Goal: Information Seeking & Learning: Learn about a topic

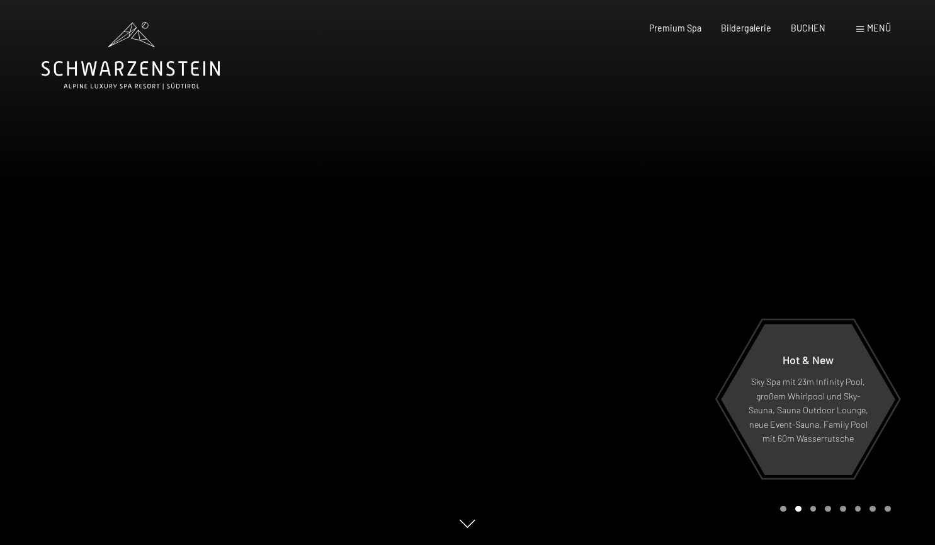
click at [858, 230] on div at bounding box center [702, 272] width 468 height 545
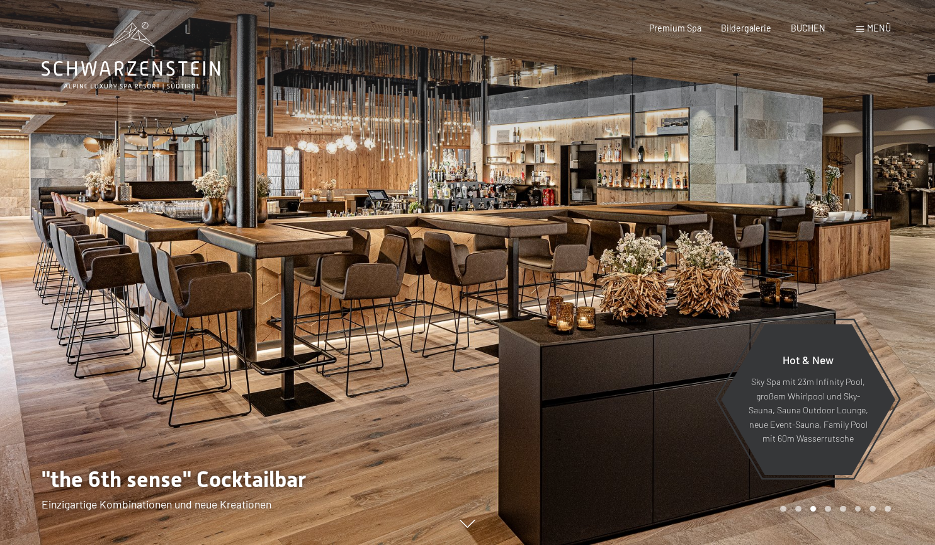
click at [858, 230] on div at bounding box center [702, 272] width 468 height 545
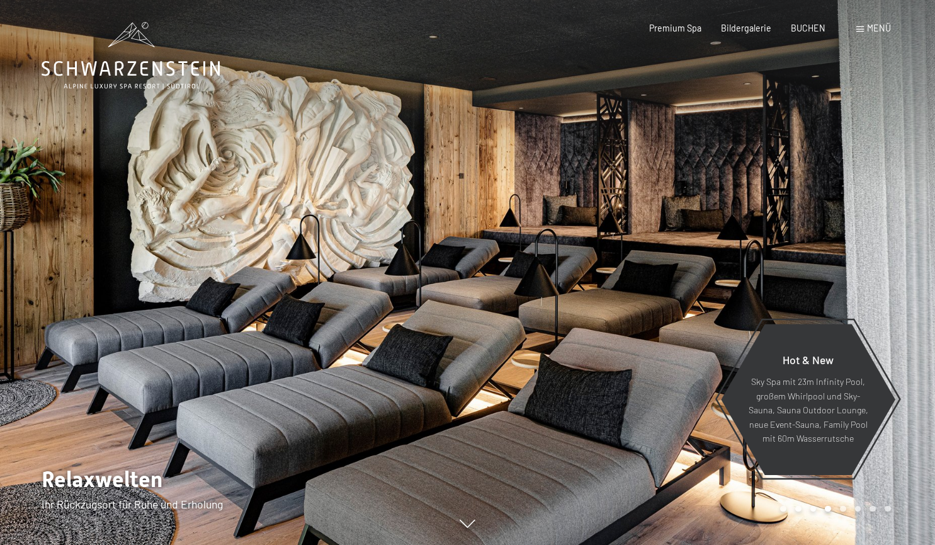
click at [859, 230] on div at bounding box center [702, 272] width 468 height 545
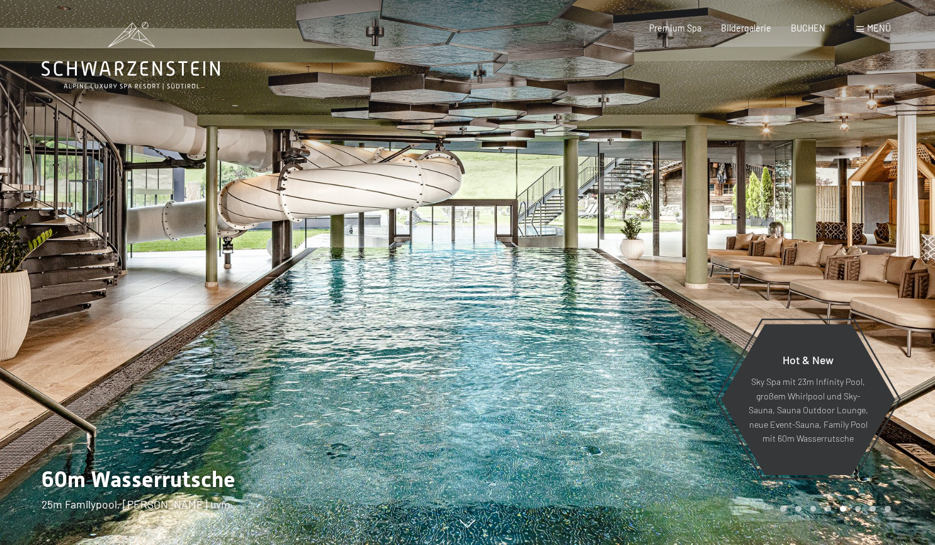
click at [866, 225] on div at bounding box center [702, 272] width 468 height 545
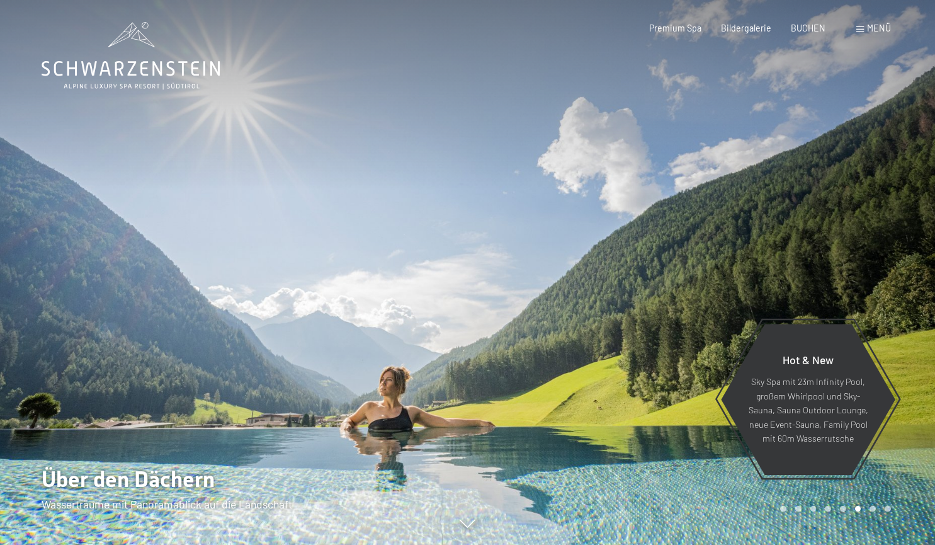
click at [866, 225] on div at bounding box center [702, 272] width 468 height 545
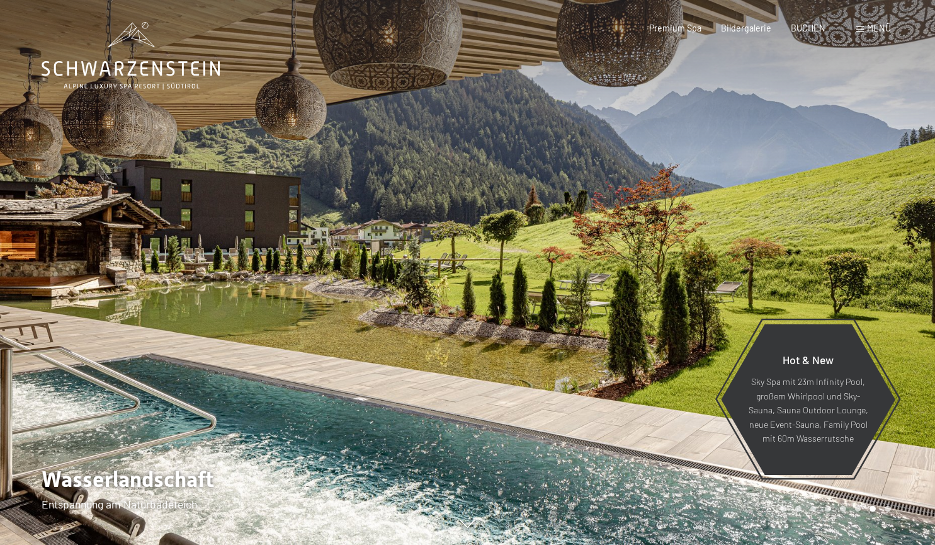
click at [145, 351] on div at bounding box center [234, 272] width 468 height 545
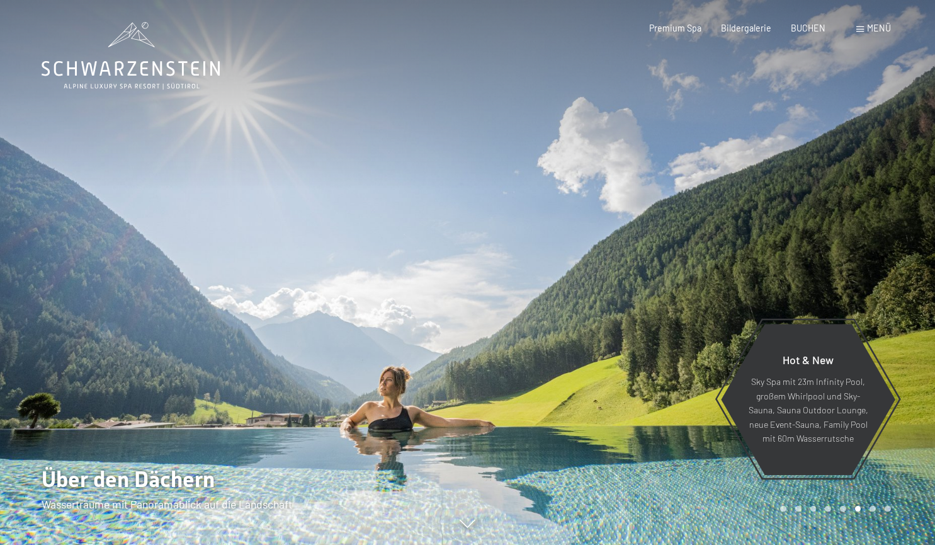
click at [732, 264] on div at bounding box center [702, 272] width 468 height 545
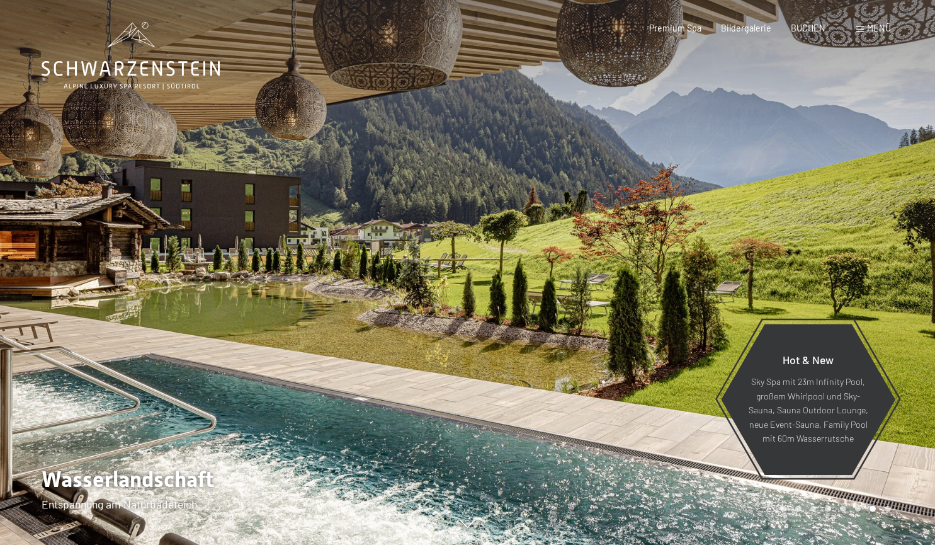
click at [732, 264] on div at bounding box center [702, 272] width 468 height 545
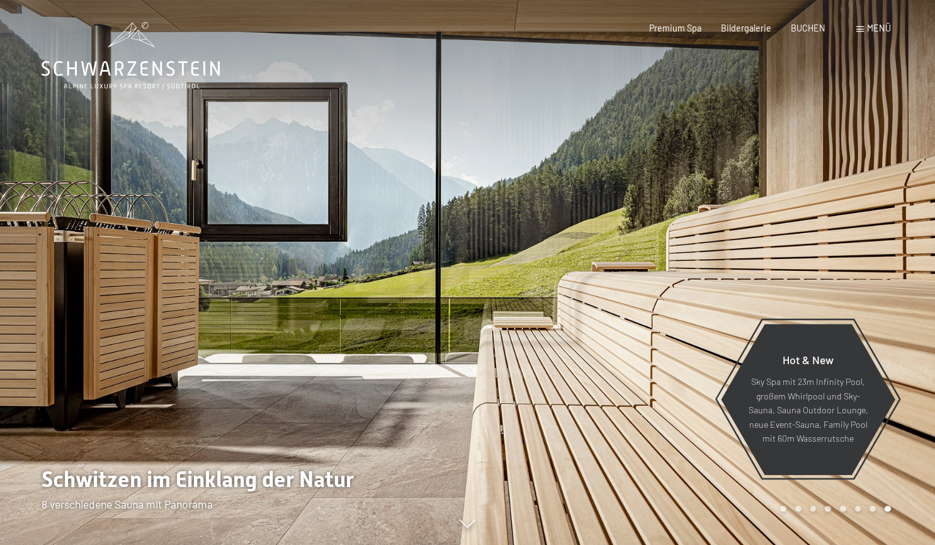
click at [272, 312] on div at bounding box center [234, 272] width 468 height 545
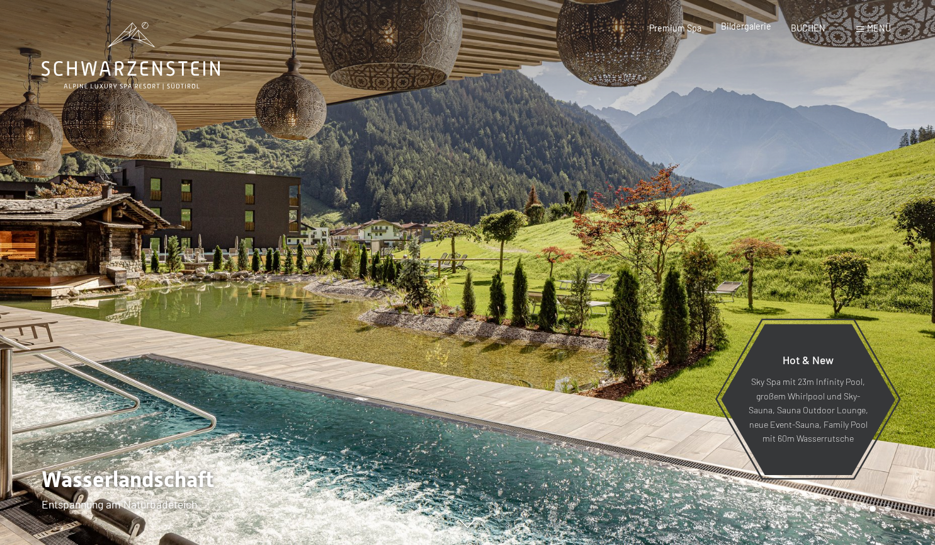
click at [751, 29] on span "Bildergalerie" at bounding box center [746, 26] width 50 height 11
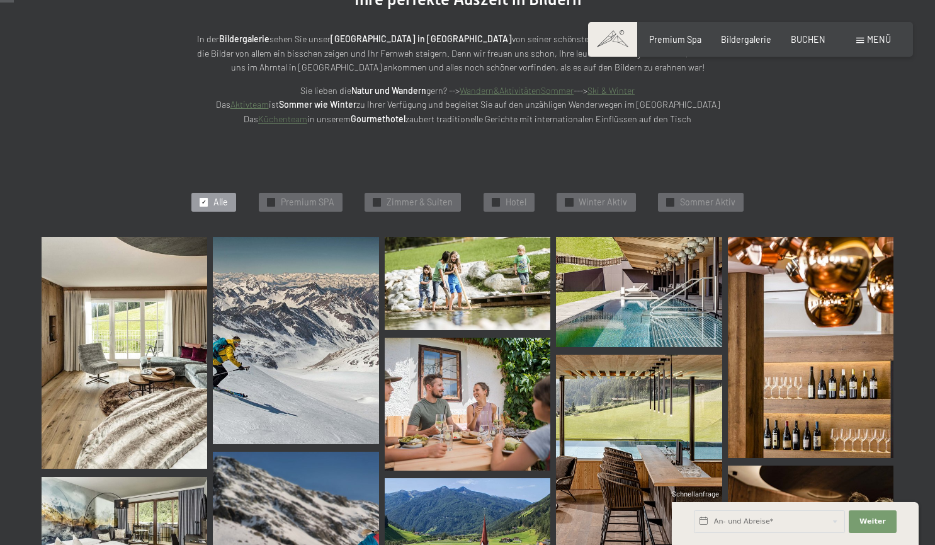
click at [120, 397] on img at bounding box center [125, 353] width 166 height 232
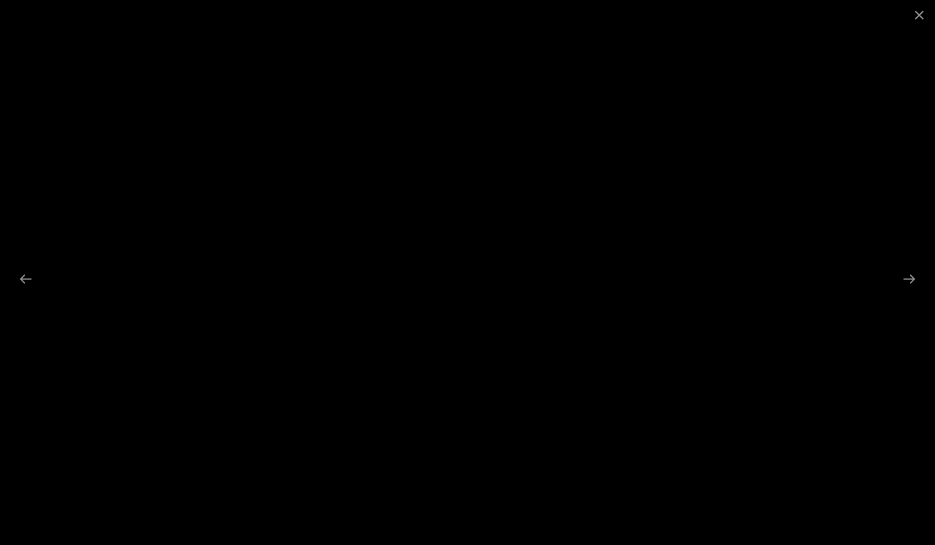
click at [575, 337] on div at bounding box center [467, 272] width 935 height 545
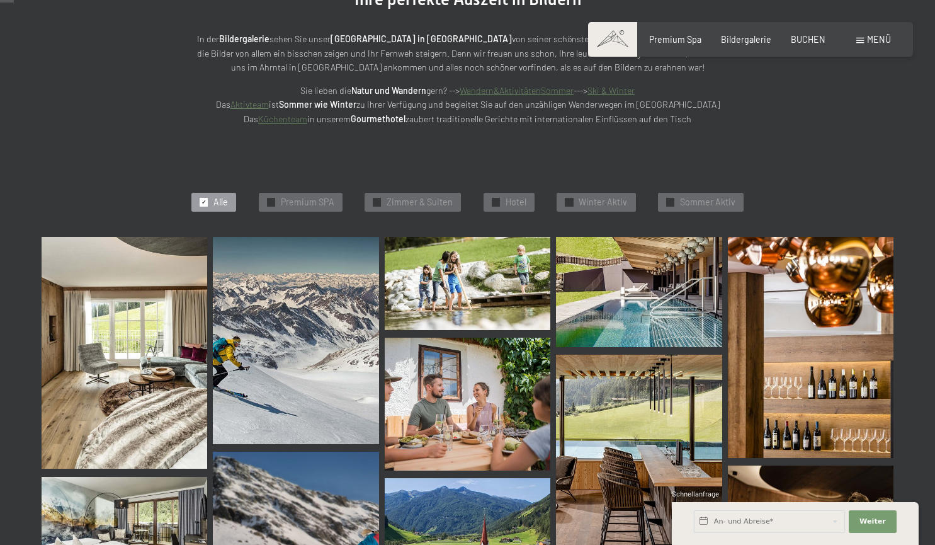
click at [575, 337] on div at bounding box center [467, 272] width 935 height 545
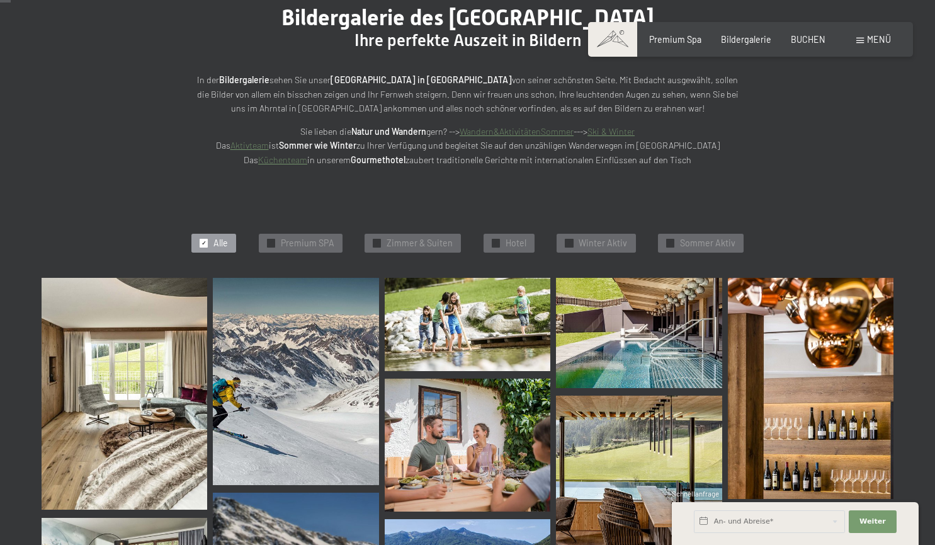
scroll to position [147, 0]
click at [303, 240] on span "Premium SPA" at bounding box center [308, 243] width 54 height 13
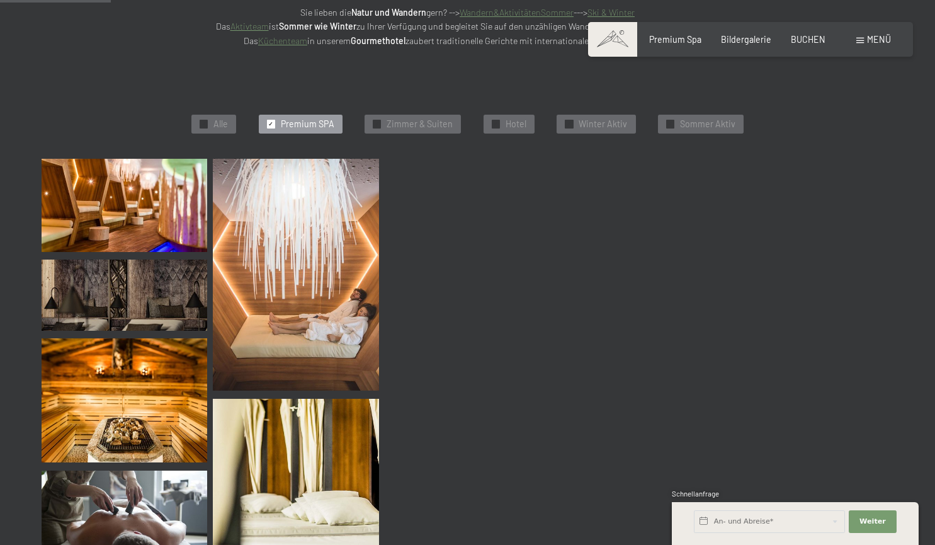
scroll to position [268, 0]
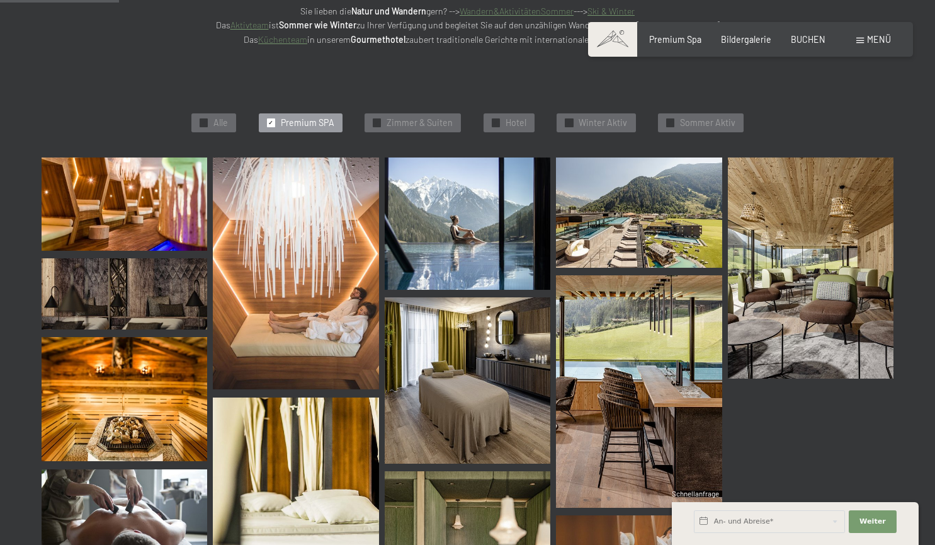
click at [106, 212] on img at bounding box center [125, 203] width 166 height 93
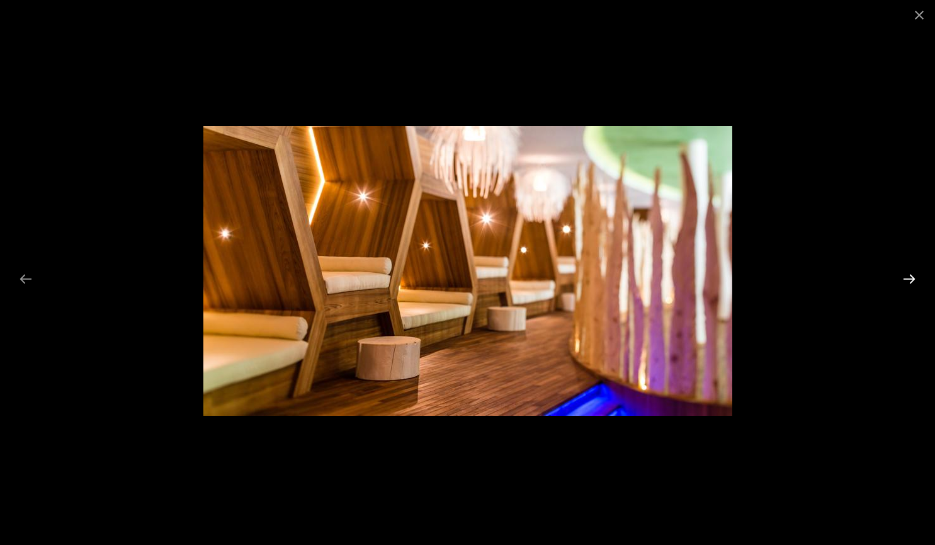
click at [916, 267] on button "Next slide" at bounding box center [909, 278] width 26 height 25
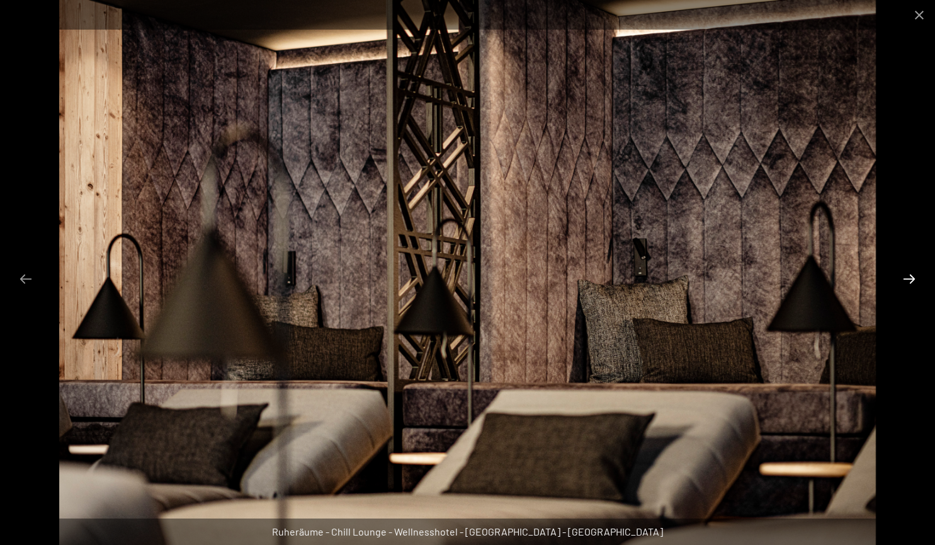
click at [916, 278] on button "Next slide" at bounding box center [909, 278] width 26 height 25
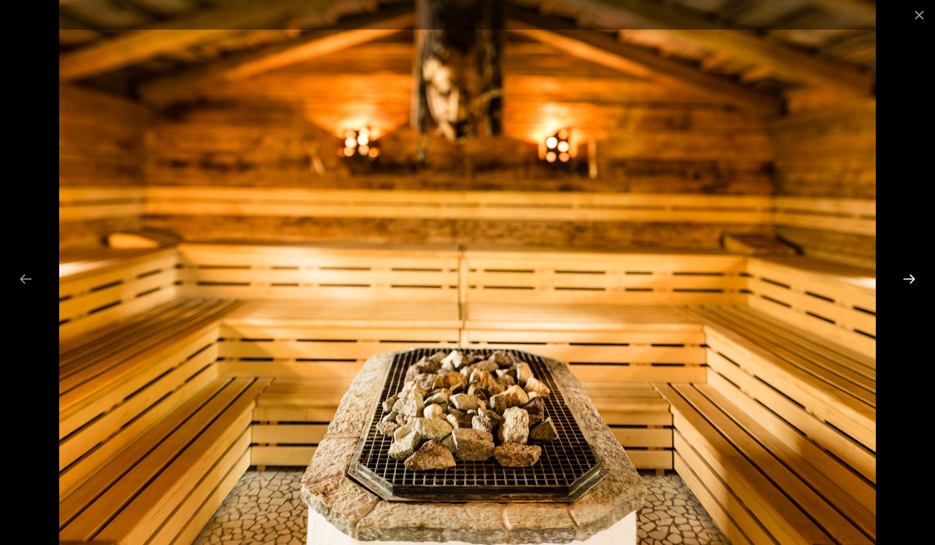
click at [916, 278] on button "Next slide" at bounding box center [909, 278] width 26 height 25
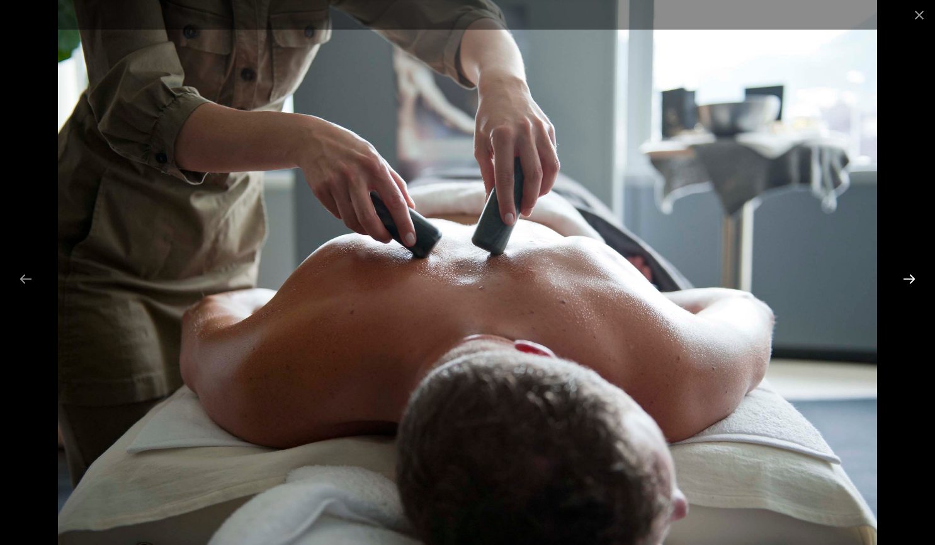
click at [916, 278] on button "Next slide" at bounding box center [909, 278] width 26 height 25
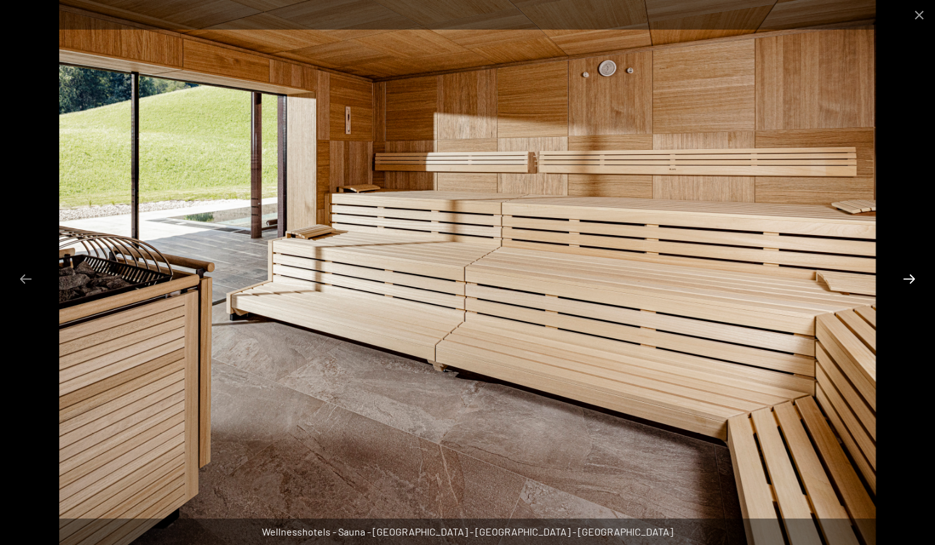
click at [916, 278] on button "Next slide" at bounding box center [909, 278] width 26 height 25
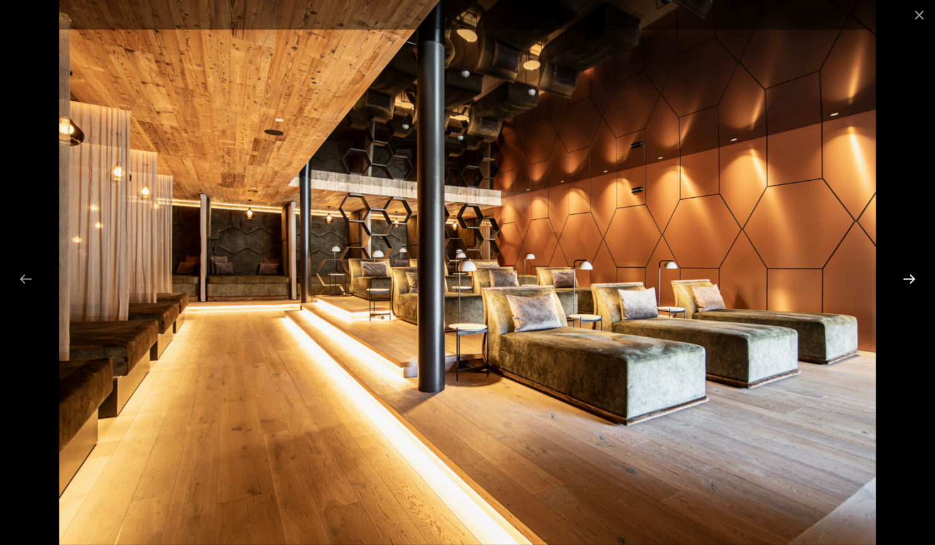
click at [910, 274] on button "Next slide" at bounding box center [909, 278] width 26 height 25
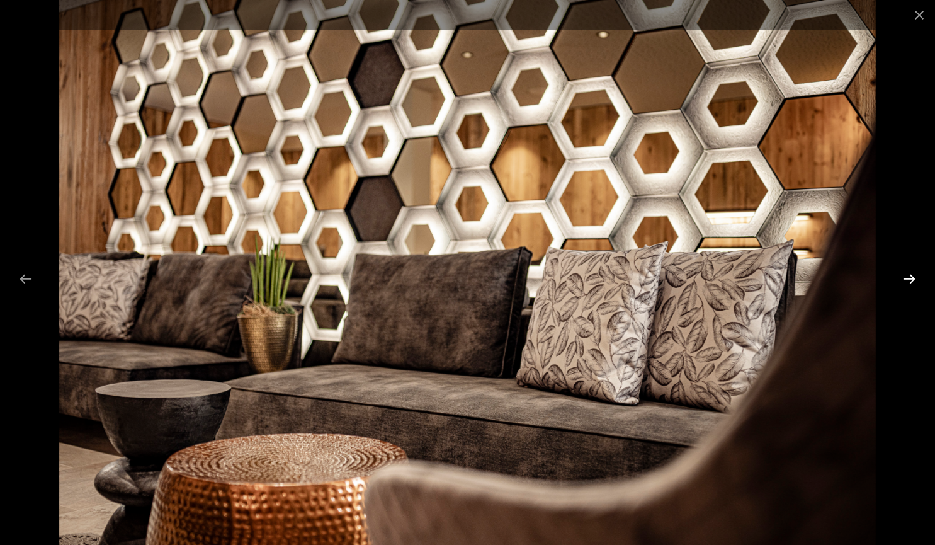
click at [910, 274] on button "Next slide" at bounding box center [909, 278] width 26 height 25
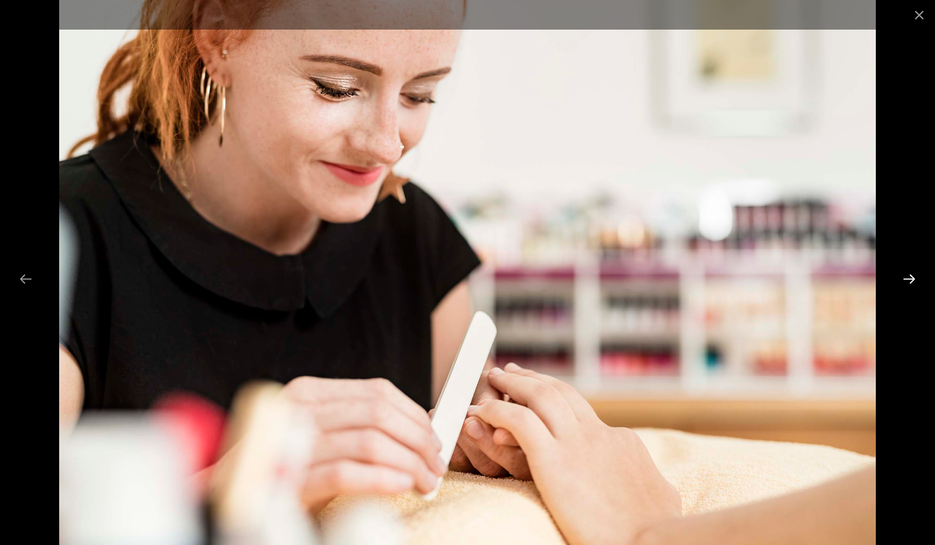
click at [910, 274] on button "Next slide" at bounding box center [909, 278] width 26 height 25
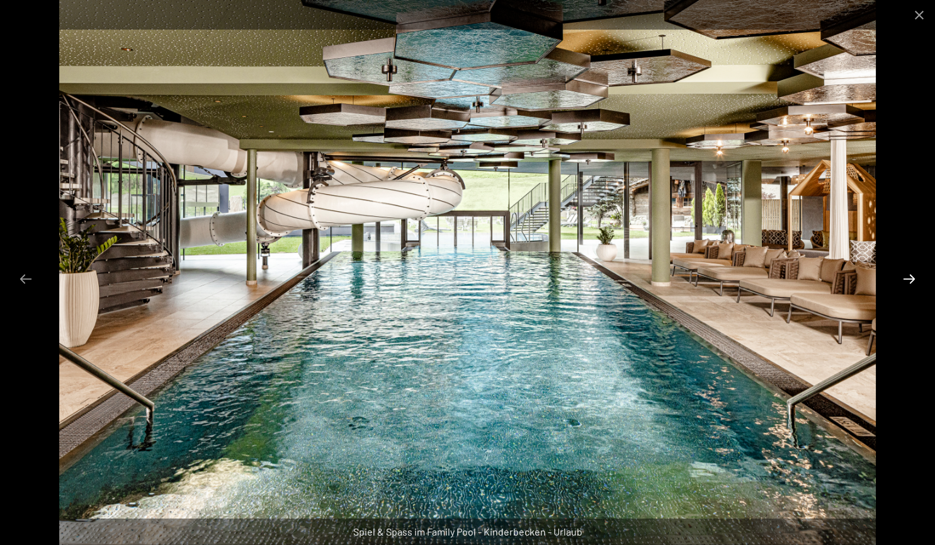
click at [915, 273] on button "Next slide" at bounding box center [909, 278] width 26 height 25
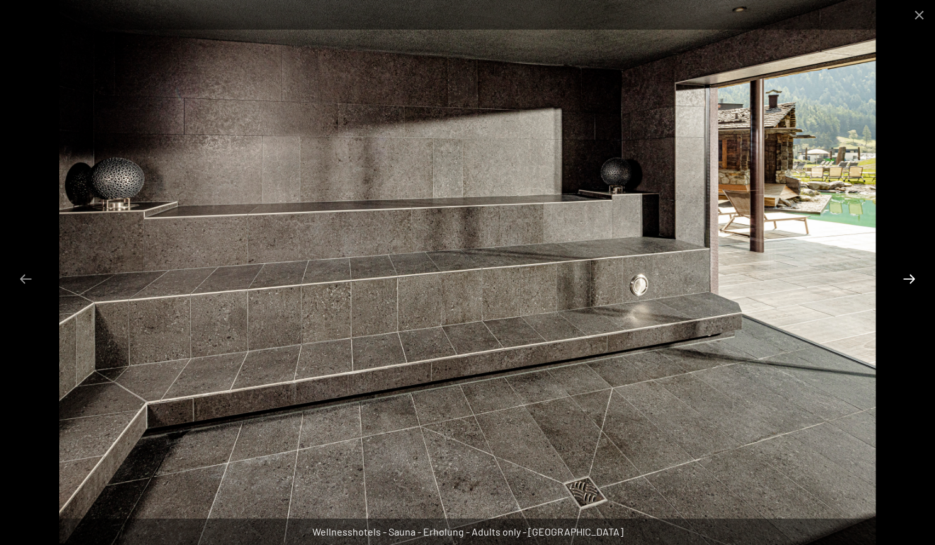
click at [908, 281] on button "Next slide" at bounding box center [909, 278] width 26 height 25
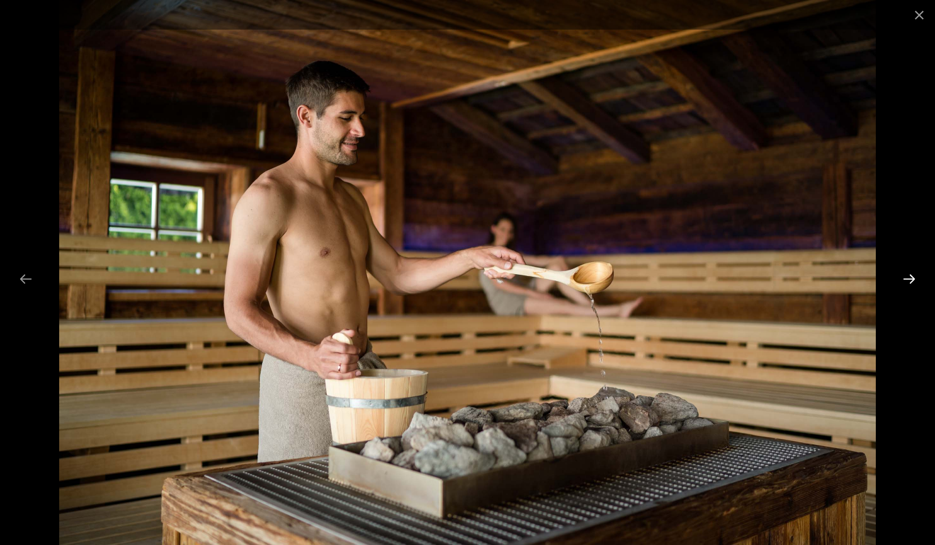
scroll to position [394, 0]
click at [908, 281] on button "Next slide" at bounding box center [909, 278] width 26 height 25
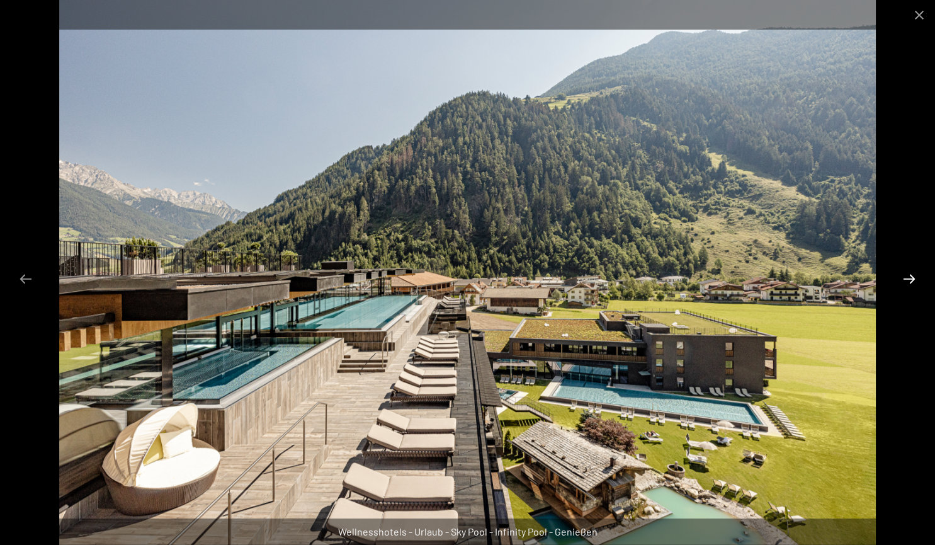
click at [915, 273] on button "Next slide" at bounding box center [909, 278] width 26 height 25
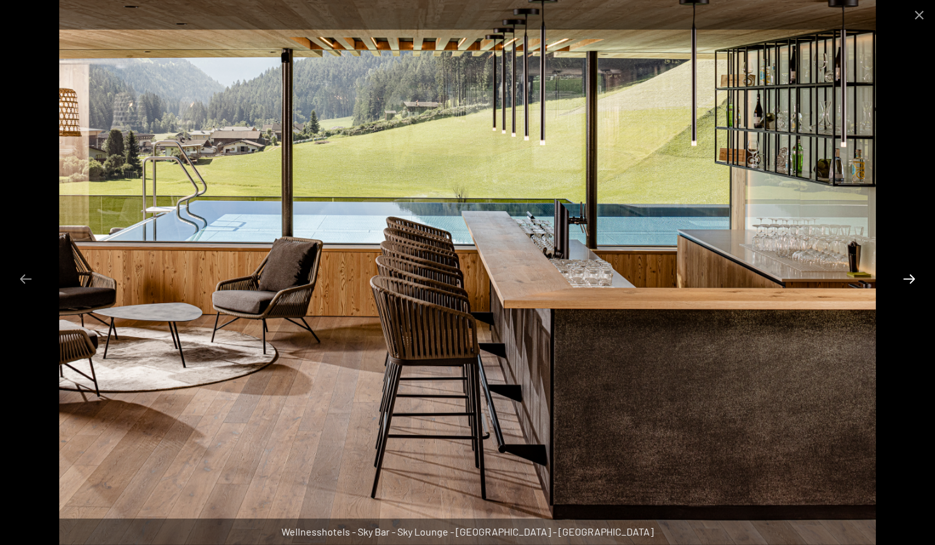
click at [915, 273] on button "Next slide" at bounding box center [909, 278] width 26 height 25
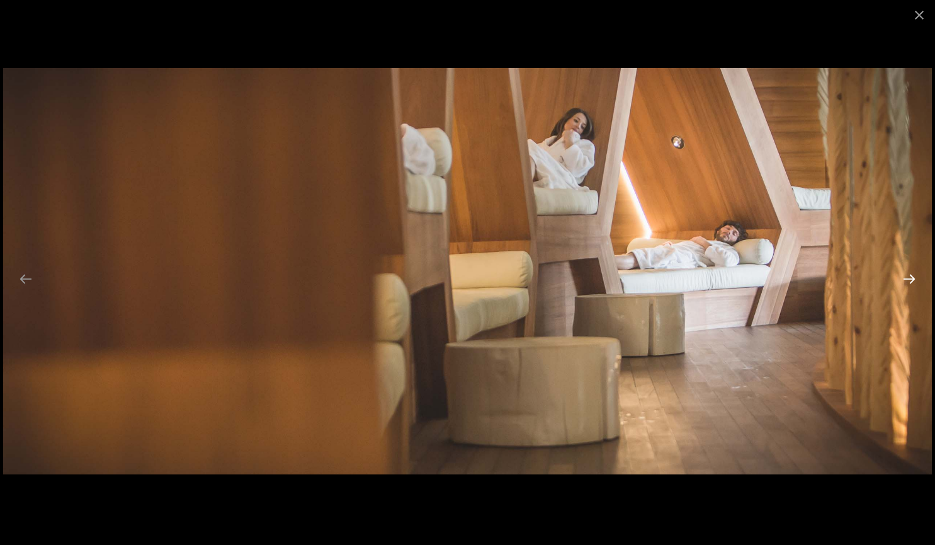
click at [915, 273] on button "Next slide" at bounding box center [909, 278] width 26 height 25
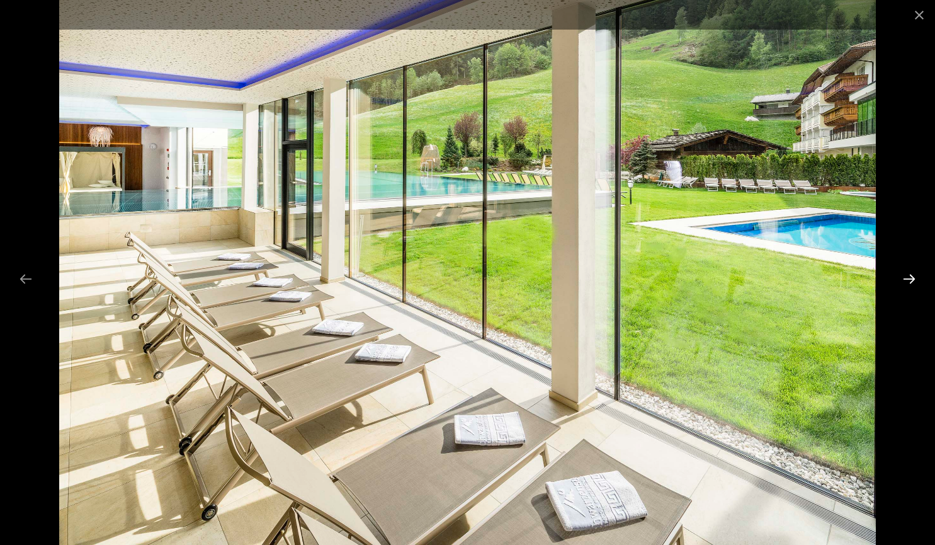
click at [915, 273] on button "Next slide" at bounding box center [909, 278] width 26 height 25
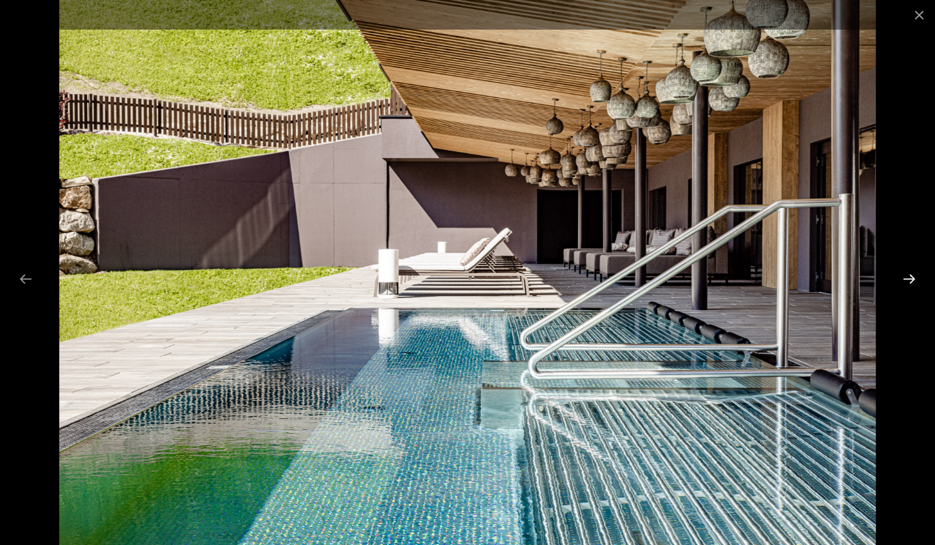
click at [915, 273] on button "Next slide" at bounding box center [909, 278] width 26 height 25
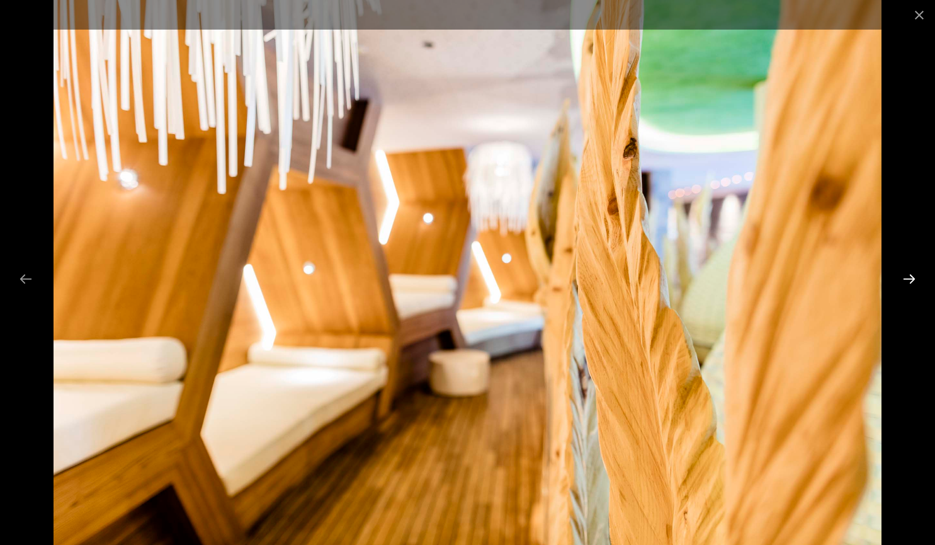
click at [915, 273] on button "Next slide" at bounding box center [909, 278] width 26 height 25
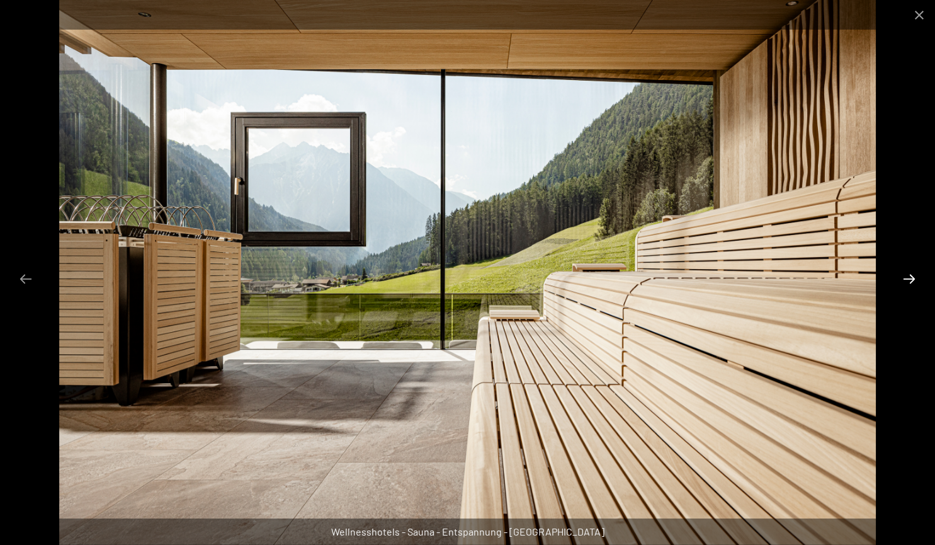
click at [915, 273] on button "Next slide" at bounding box center [909, 278] width 26 height 25
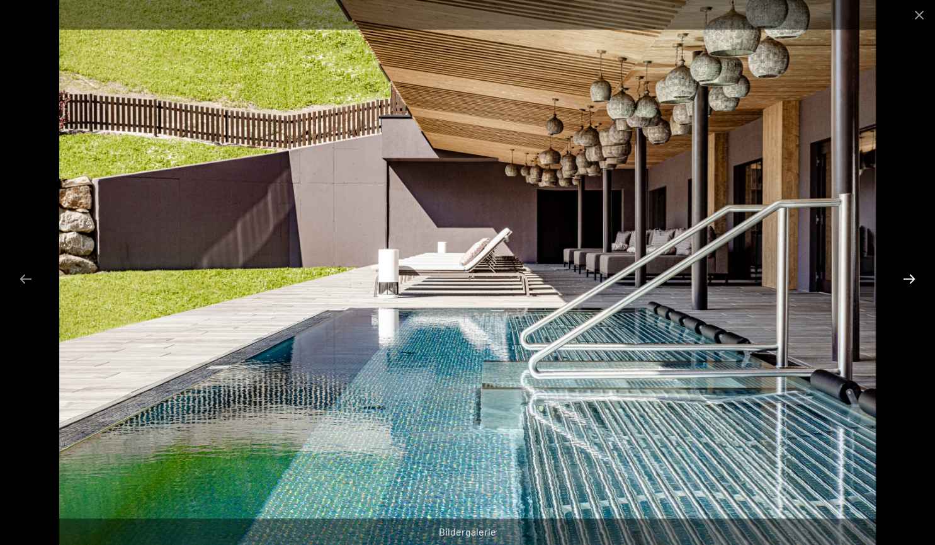
click at [915, 273] on button "Next slide" at bounding box center [909, 278] width 26 height 25
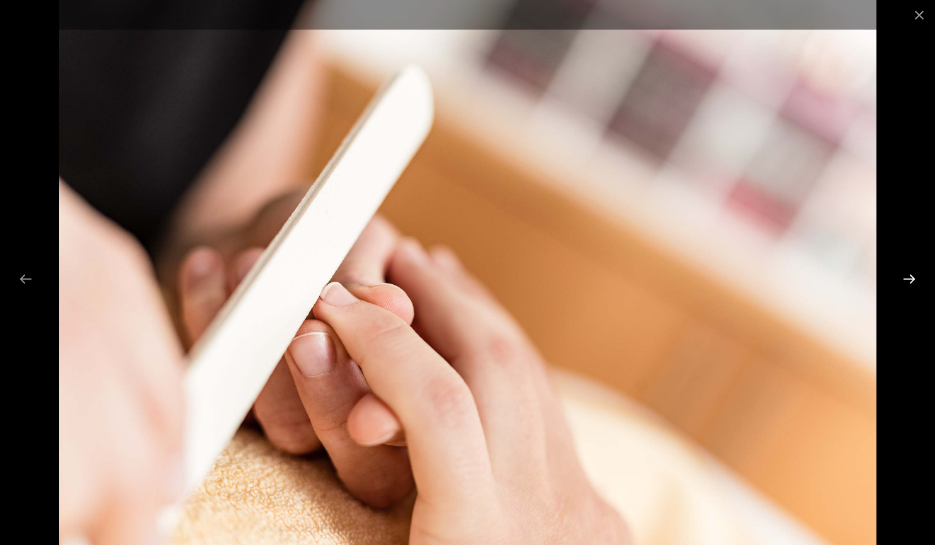
click at [915, 273] on button "Next slide" at bounding box center [909, 278] width 26 height 25
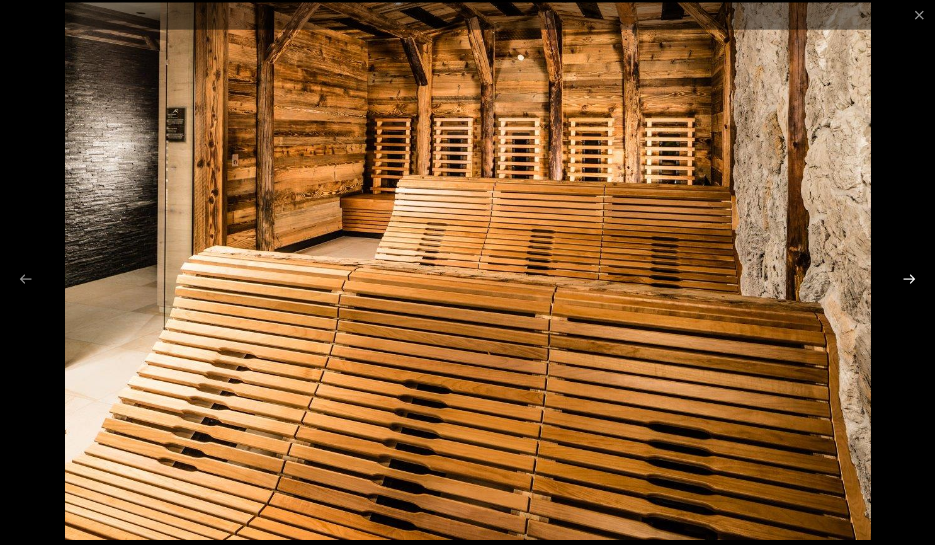
click at [915, 273] on button "Next slide" at bounding box center [909, 278] width 26 height 25
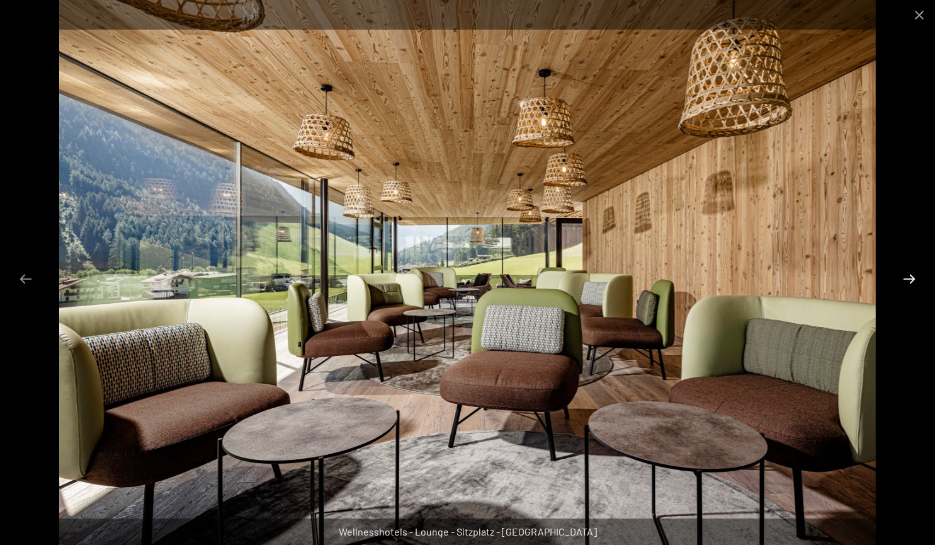
click at [915, 273] on button "Next slide" at bounding box center [909, 278] width 26 height 25
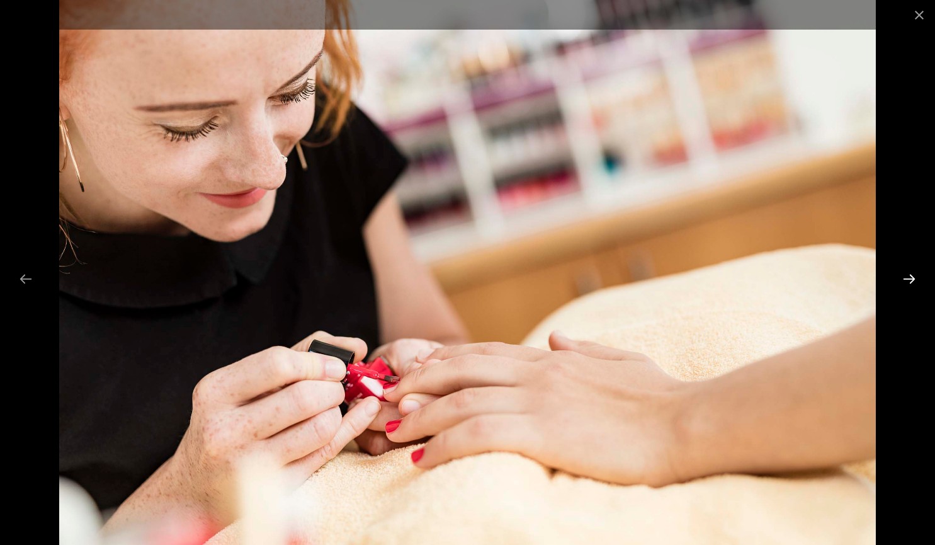
click at [915, 273] on button "Next slide" at bounding box center [909, 278] width 26 height 25
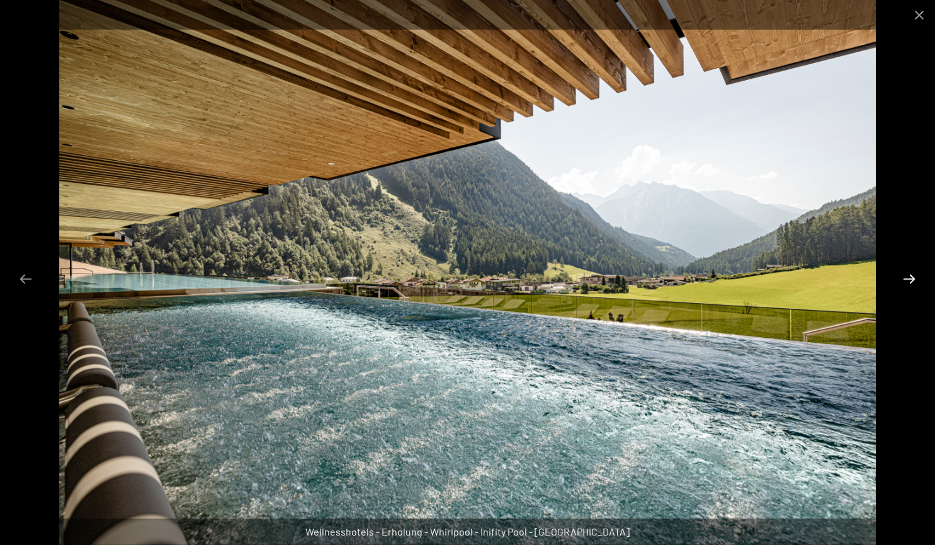
click at [915, 273] on button "Next slide" at bounding box center [909, 278] width 26 height 25
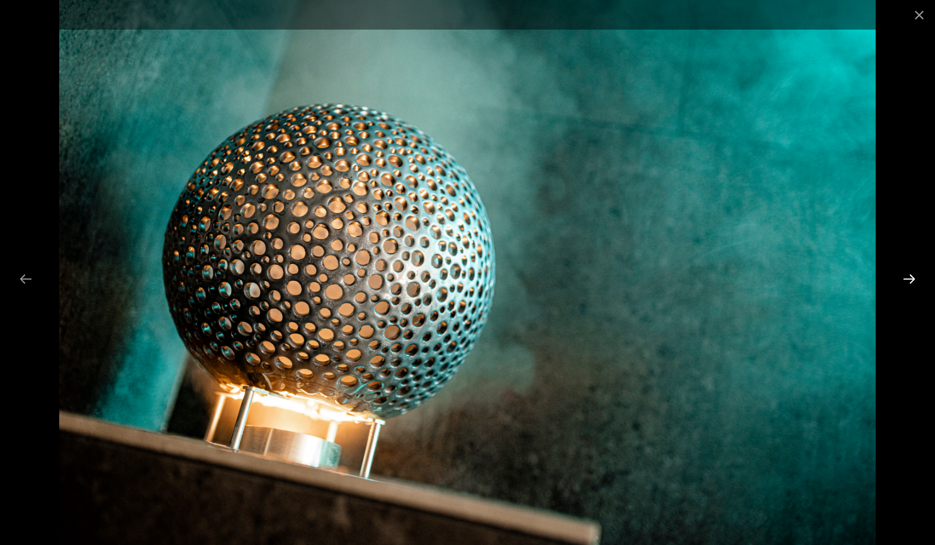
click at [915, 273] on button "Next slide" at bounding box center [909, 278] width 26 height 25
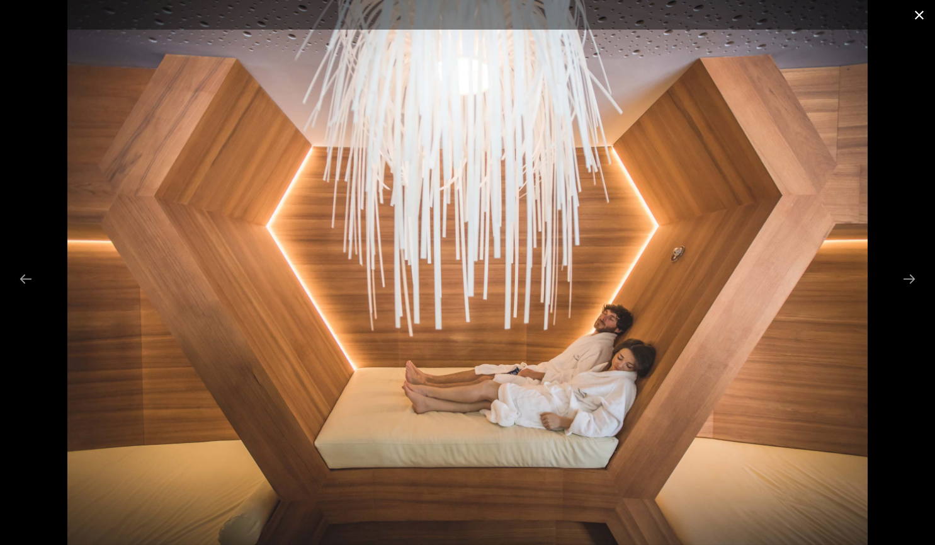
click at [913, 9] on button "Close gallery" at bounding box center [918, 15] width 31 height 30
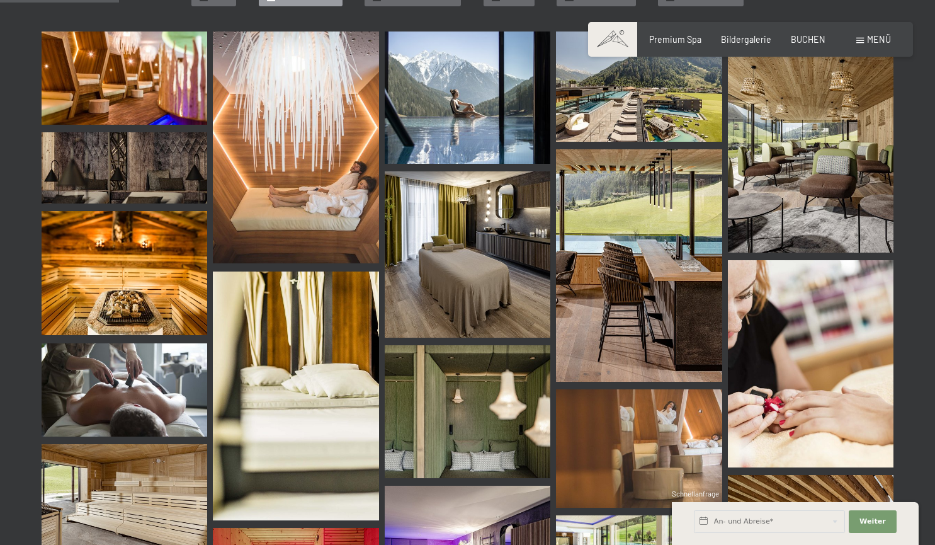
scroll to position [268, 0]
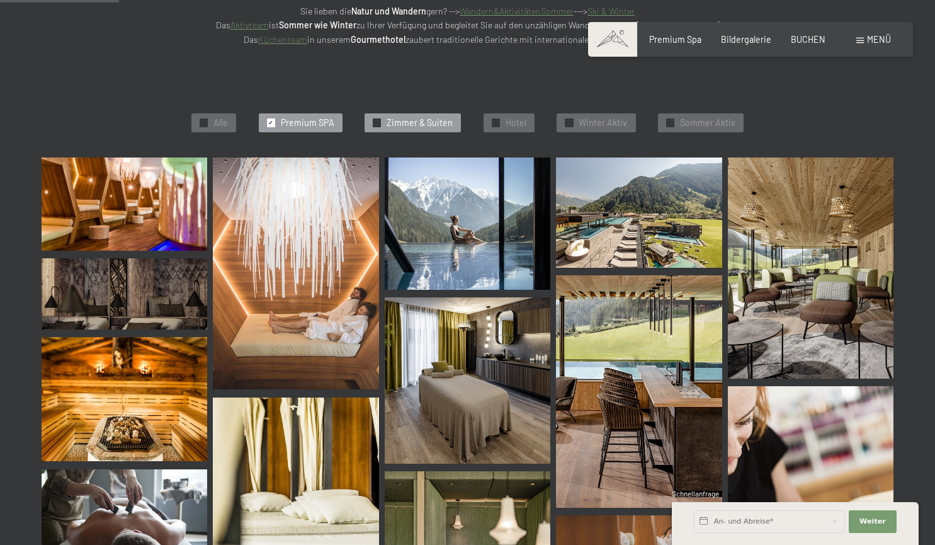
click at [421, 121] on span "Zimmer & Suiten" at bounding box center [420, 122] width 66 height 13
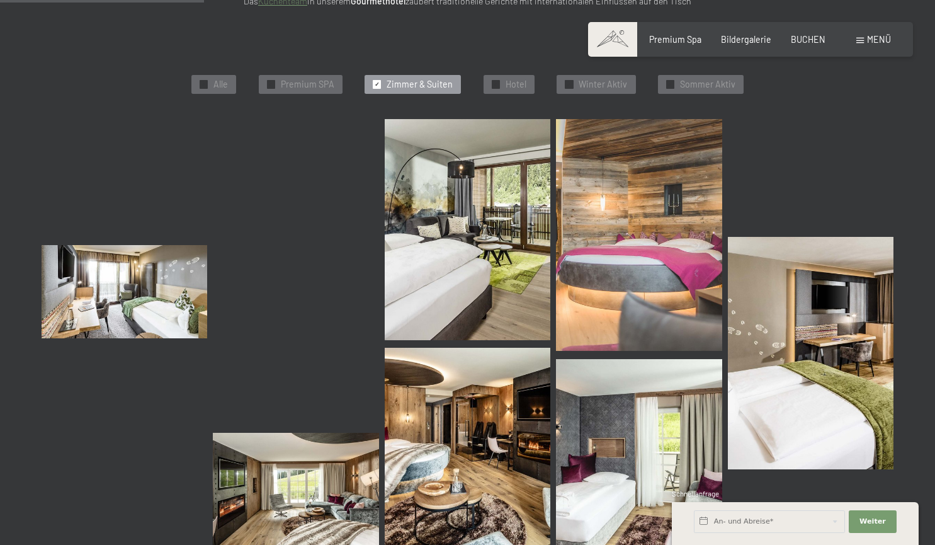
scroll to position [331, 0]
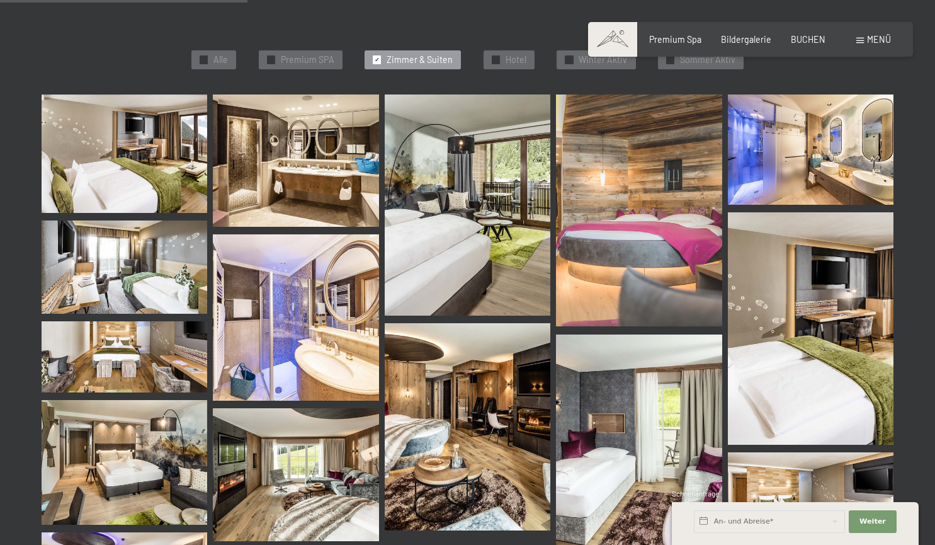
click at [113, 156] on img at bounding box center [125, 153] width 166 height 118
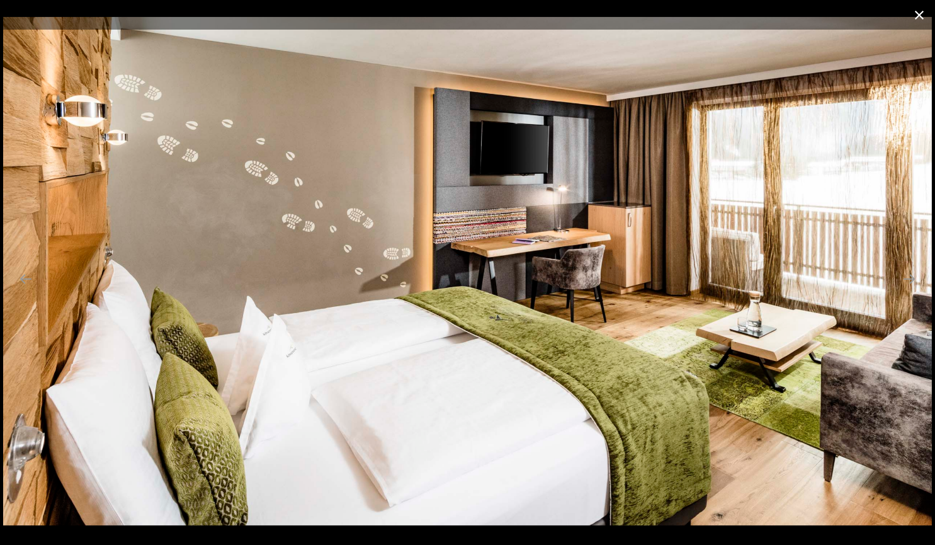
click at [923, 12] on button "Close gallery" at bounding box center [918, 15] width 31 height 30
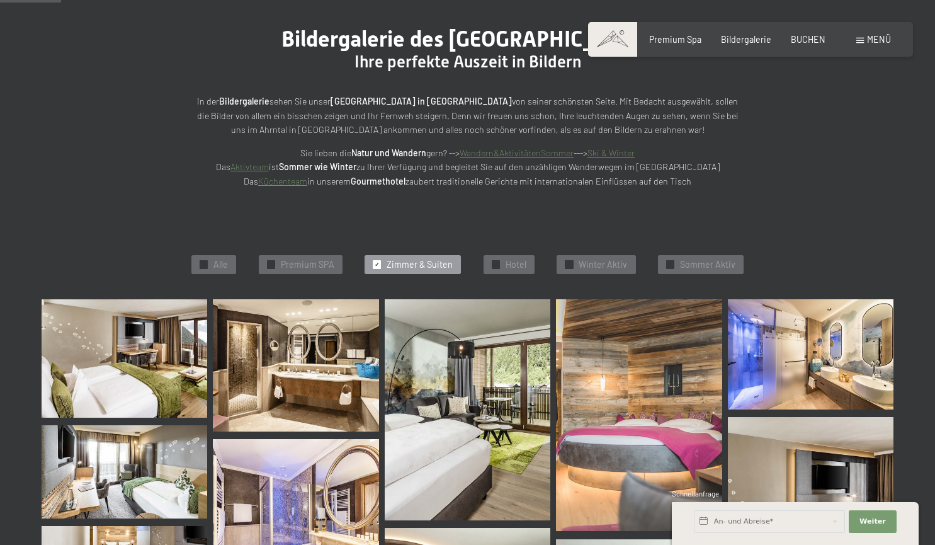
scroll to position [79, 0]
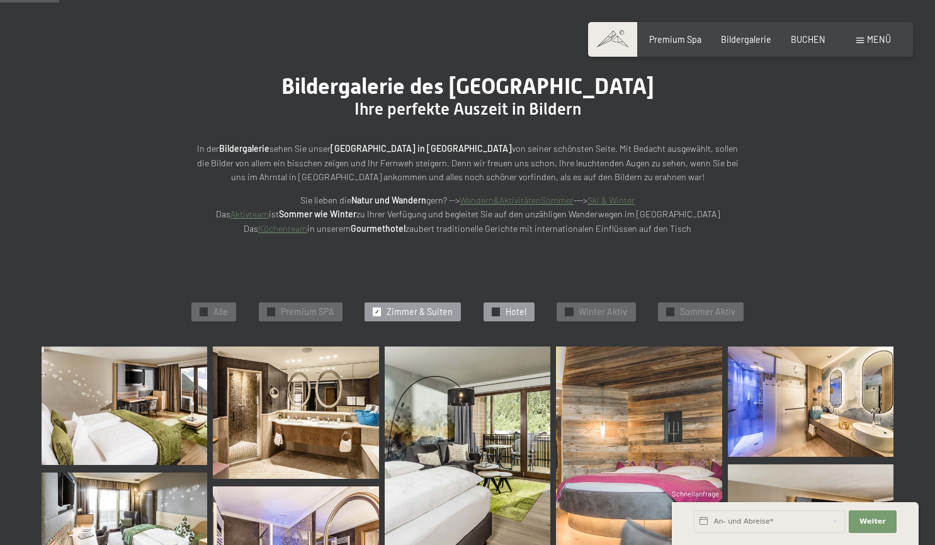
click at [524, 303] on div "✓ Hotel" at bounding box center [509, 311] width 51 height 19
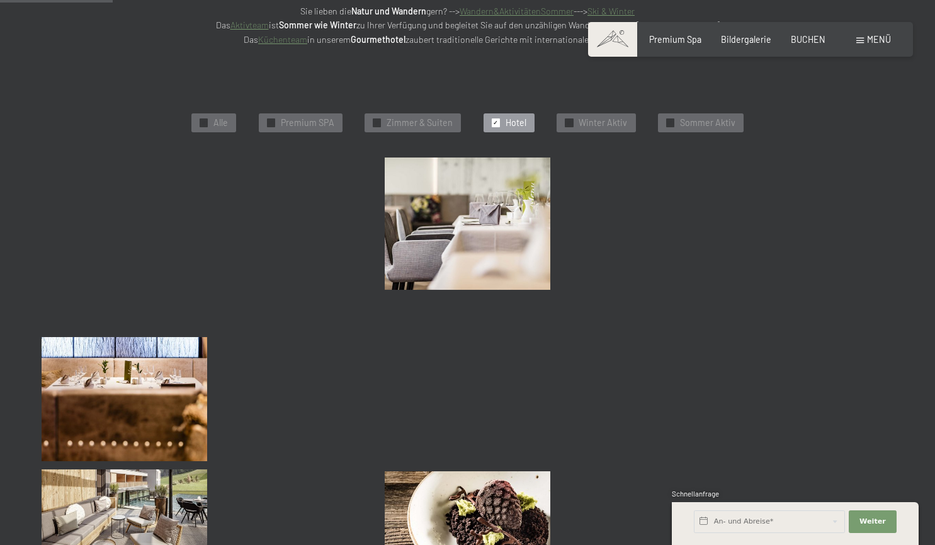
scroll to position [268, 0]
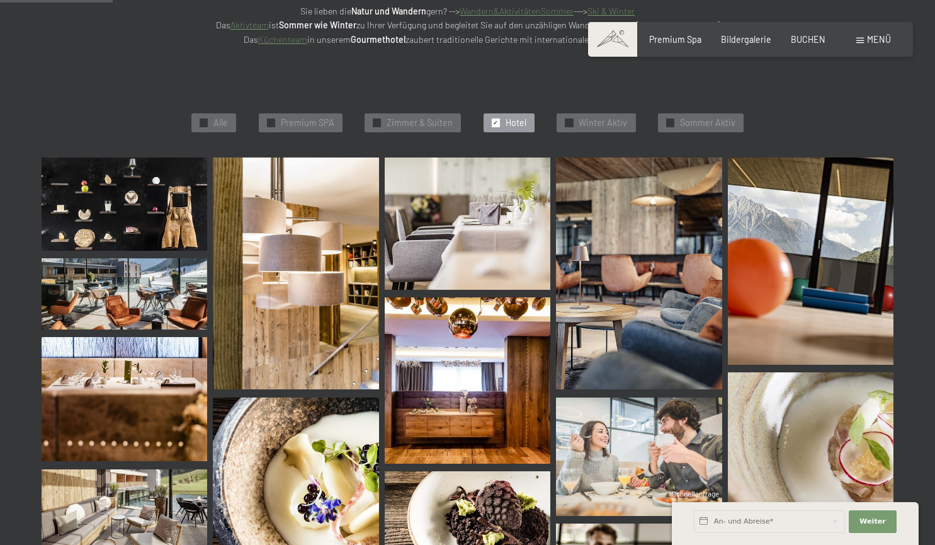
click at [113, 218] on img at bounding box center [125, 203] width 166 height 93
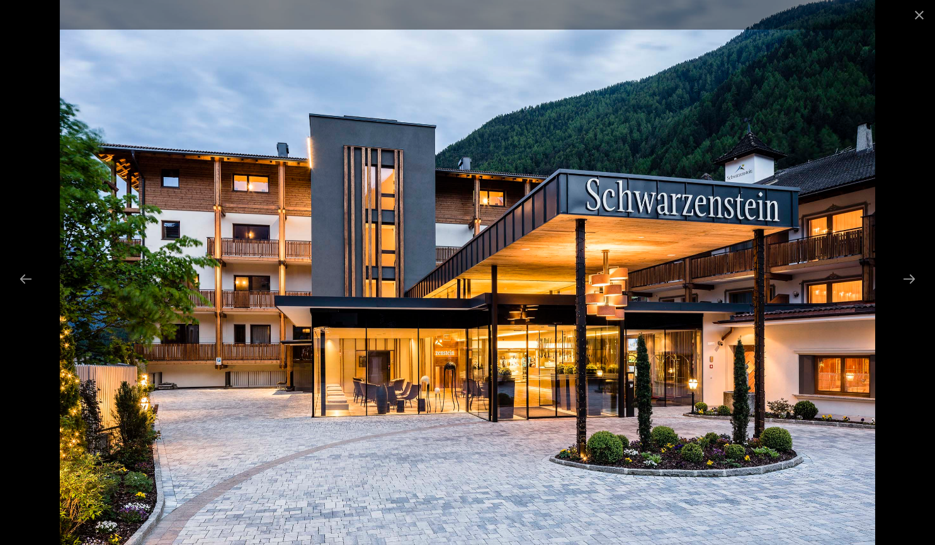
scroll to position [319, 0]
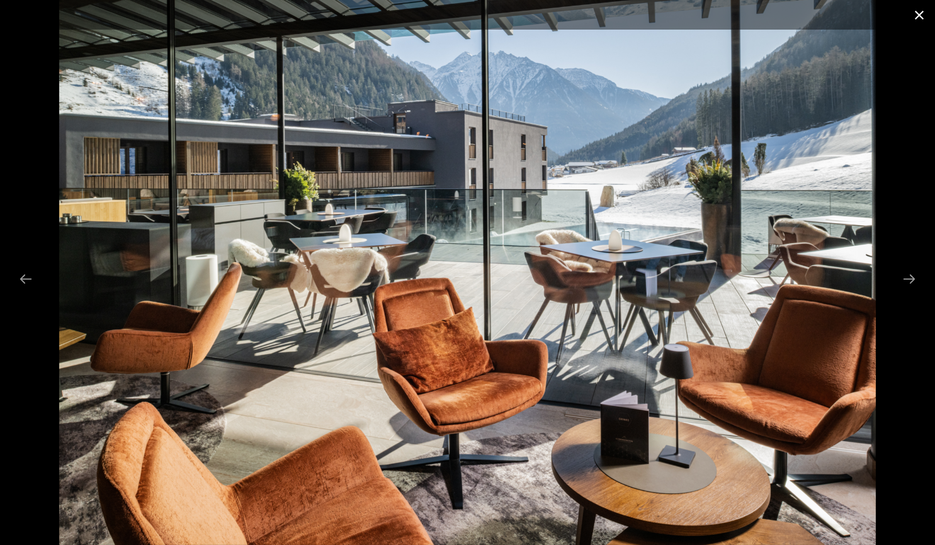
click at [915, 10] on button "Close gallery" at bounding box center [918, 15] width 31 height 30
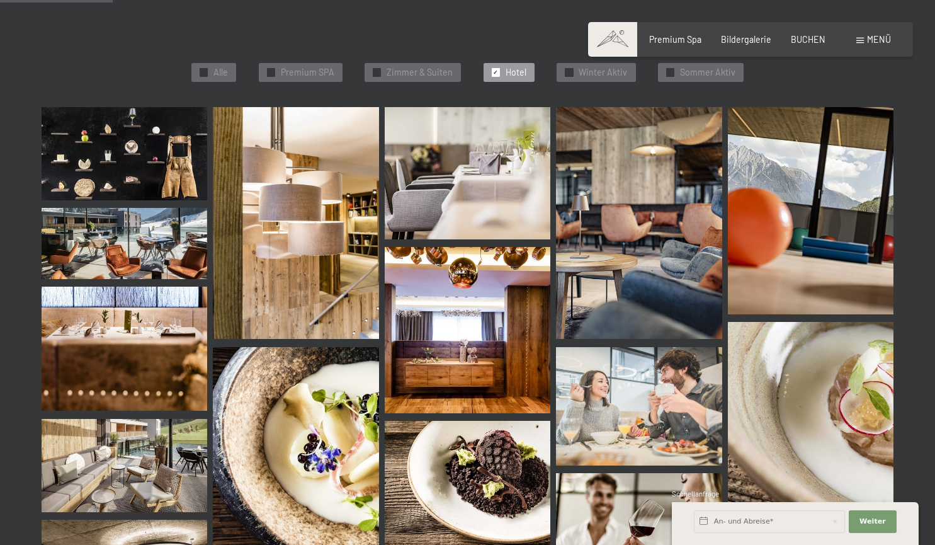
scroll to position [268, 0]
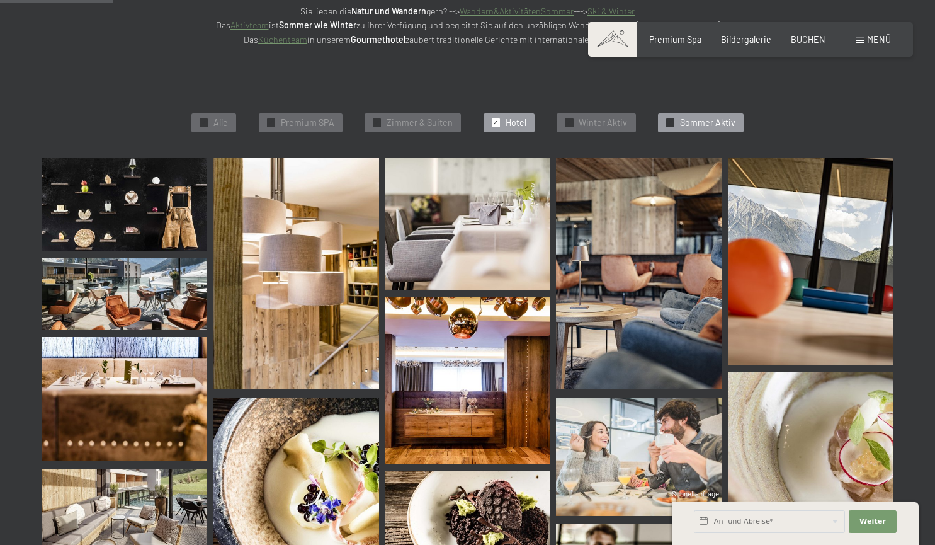
click at [686, 117] on span "Sommer Aktiv" at bounding box center [707, 122] width 55 height 13
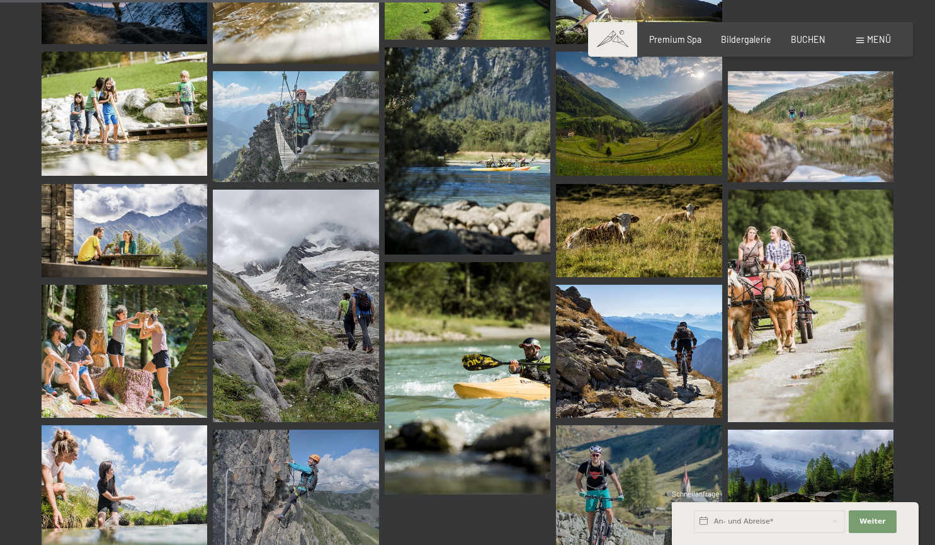
scroll to position [1213, 0]
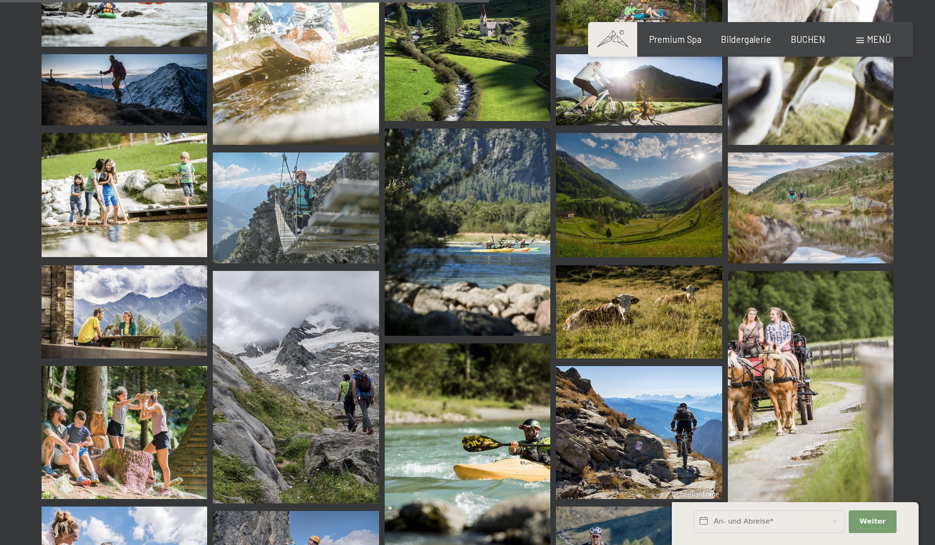
click at [879, 42] on span "Menü" at bounding box center [879, 39] width 24 height 11
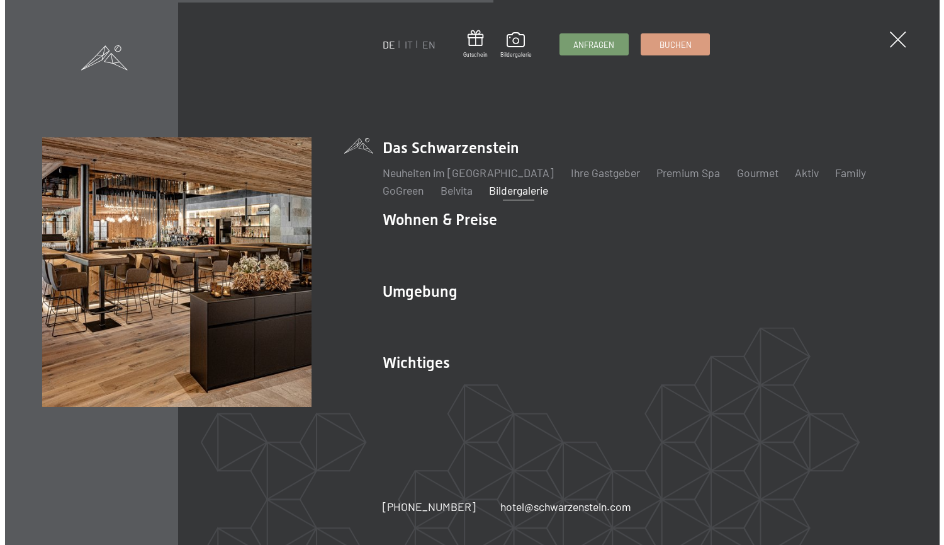
scroll to position [1221, 0]
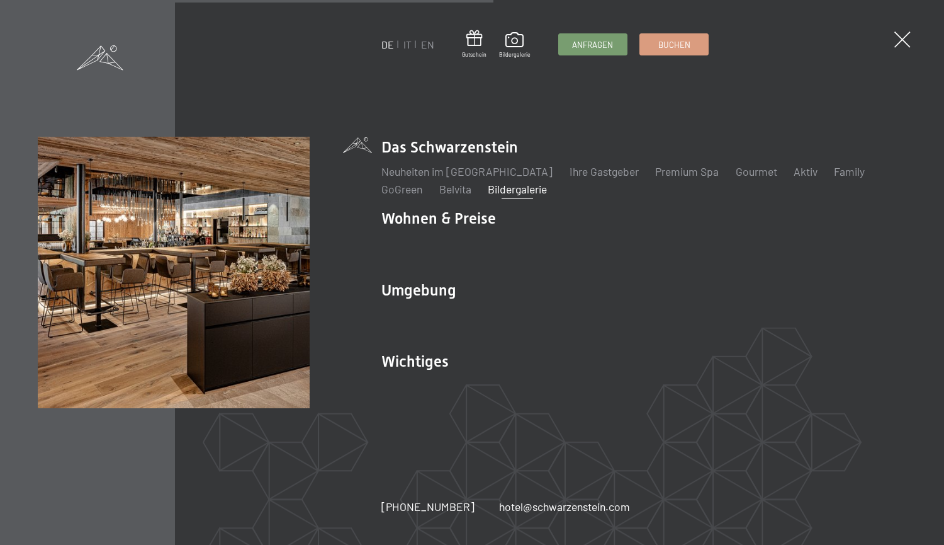
click at [858, 171] on ul "Neuheiten im Schwarzenstein Ihre Gastgeber Premium Spa Gourmet Aktiv Wochenprog…" at bounding box center [644, 180] width 525 height 33
click at [835, 173] on link "Family" at bounding box center [849, 171] width 31 height 14
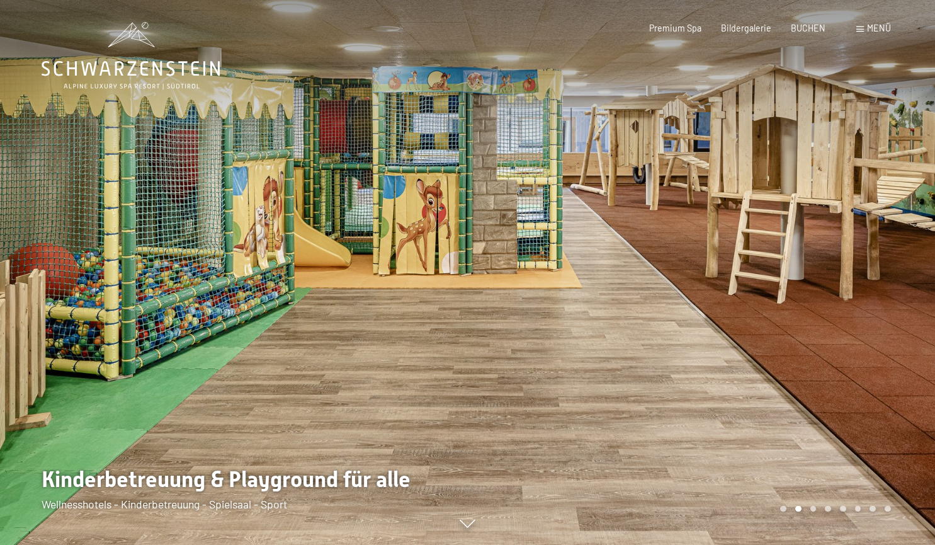
click at [185, 314] on div at bounding box center [234, 272] width 468 height 545
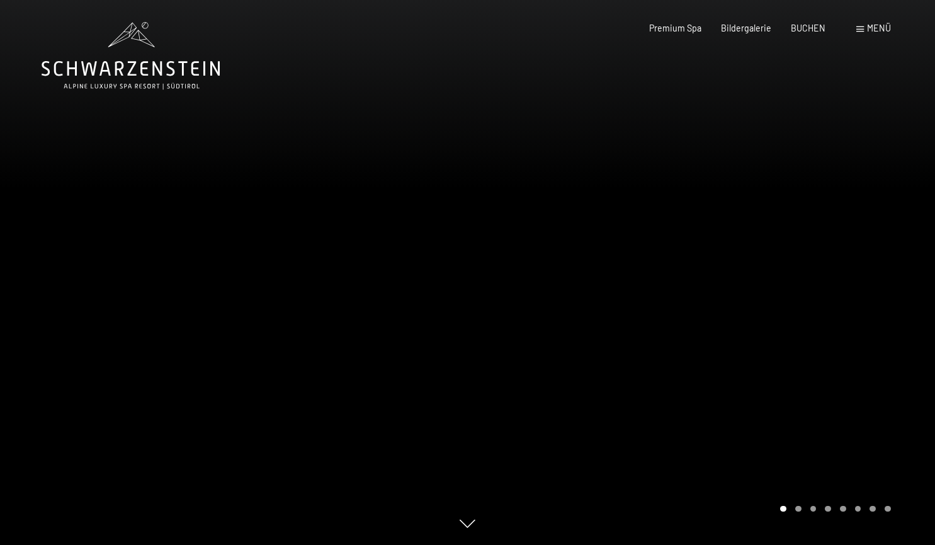
click at [184, 314] on div at bounding box center [234, 272] width 468 height 545
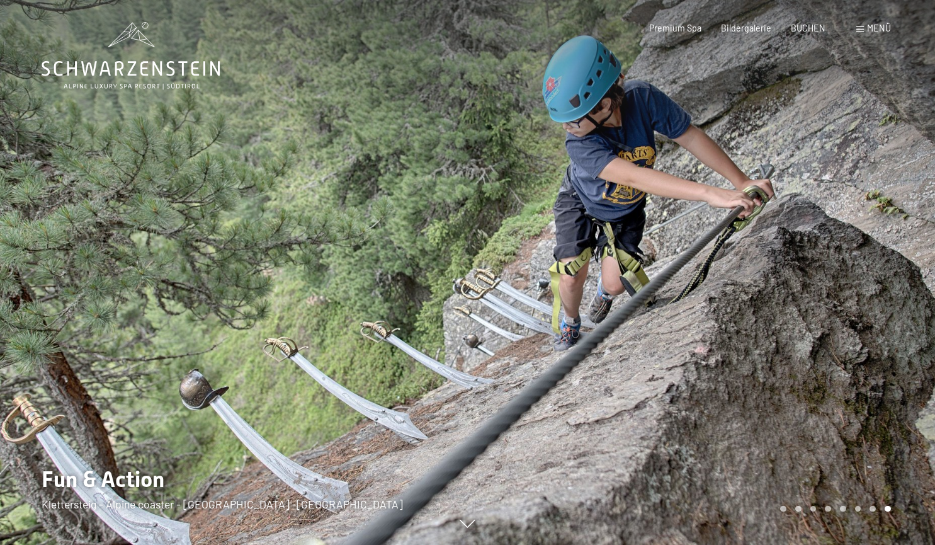
click at [162, 324] on div at bounding box center [234, 272] width 468 height 545
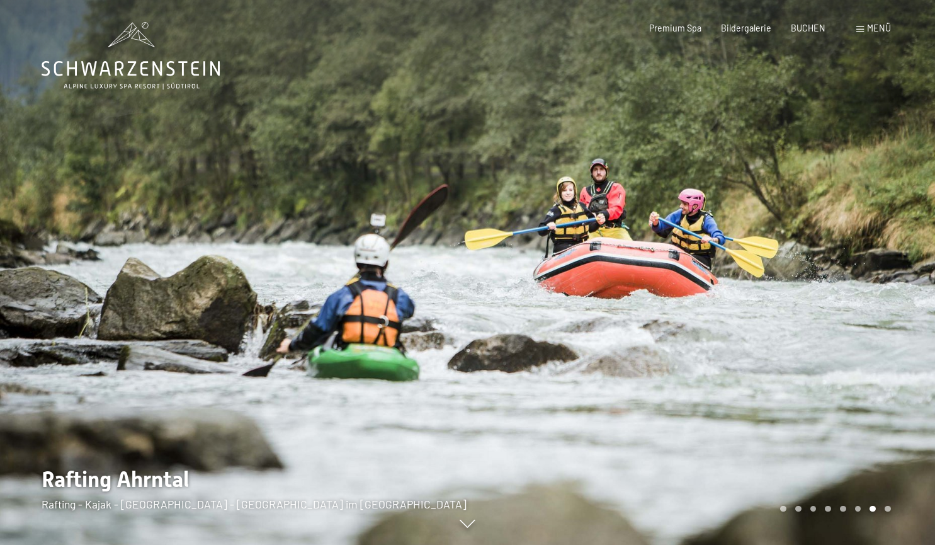
click at [161, 325] on div at bounding box center [234, 272] width 468 height 545
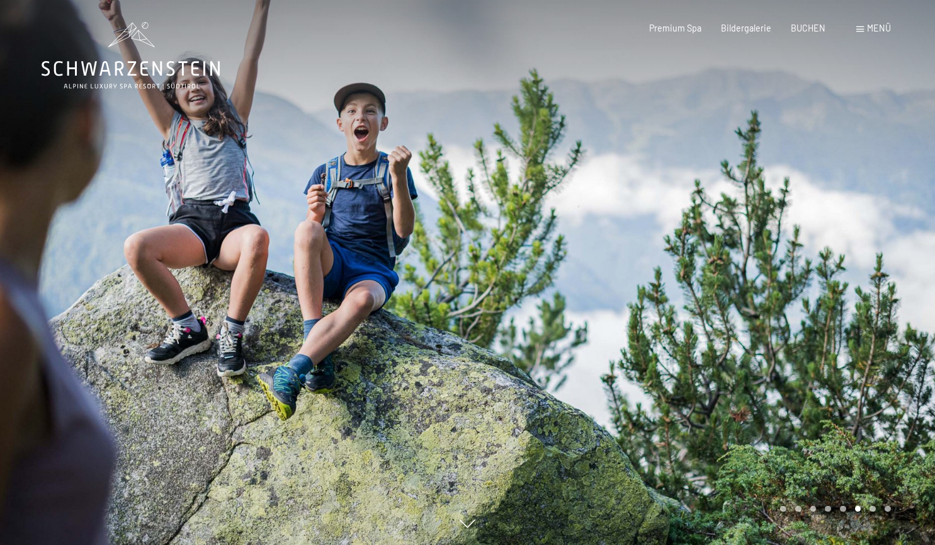
click at [161, 325] on div at bounding box center [234, 272] width 468 height 545
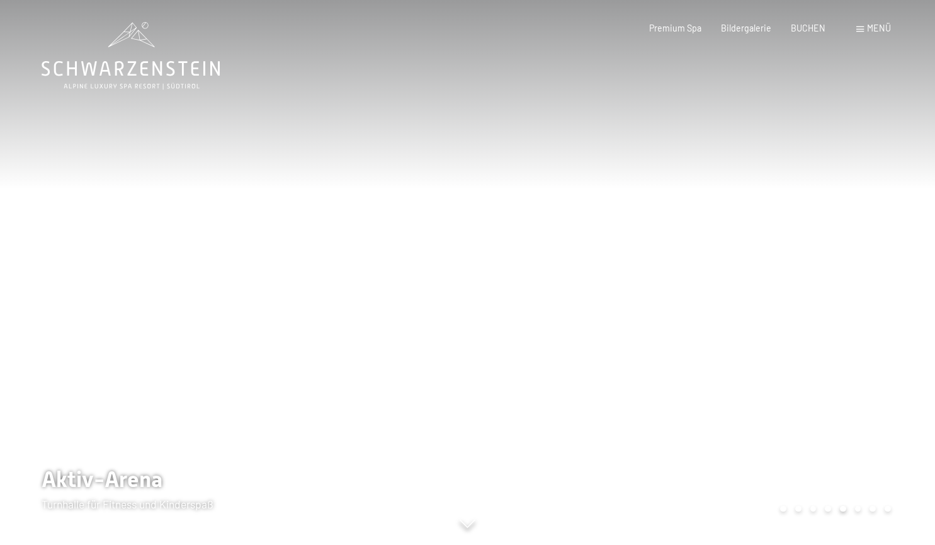
click at [161, 325] on div at bounding box center [234, 272] width 468 height 545
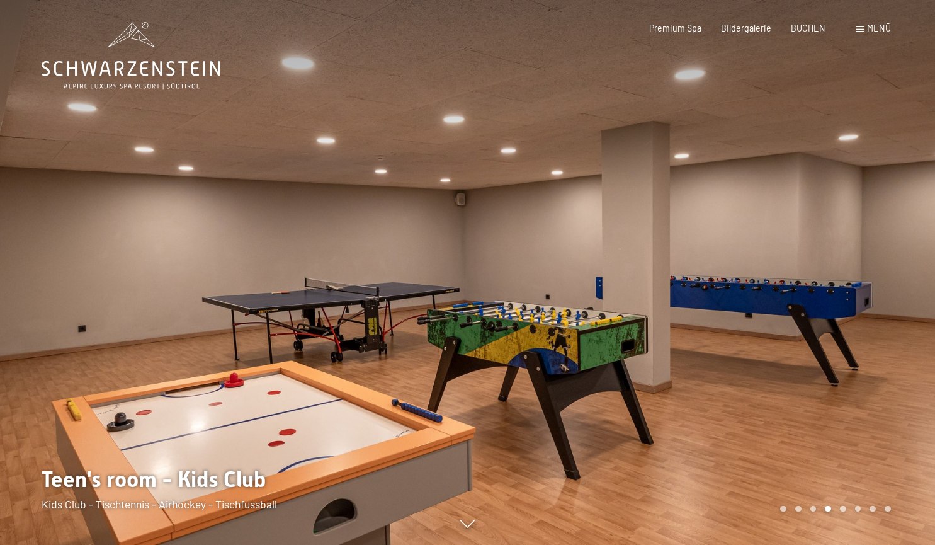
click at [161, 325] on div at bounding box center [234, 272] width 468 height 545
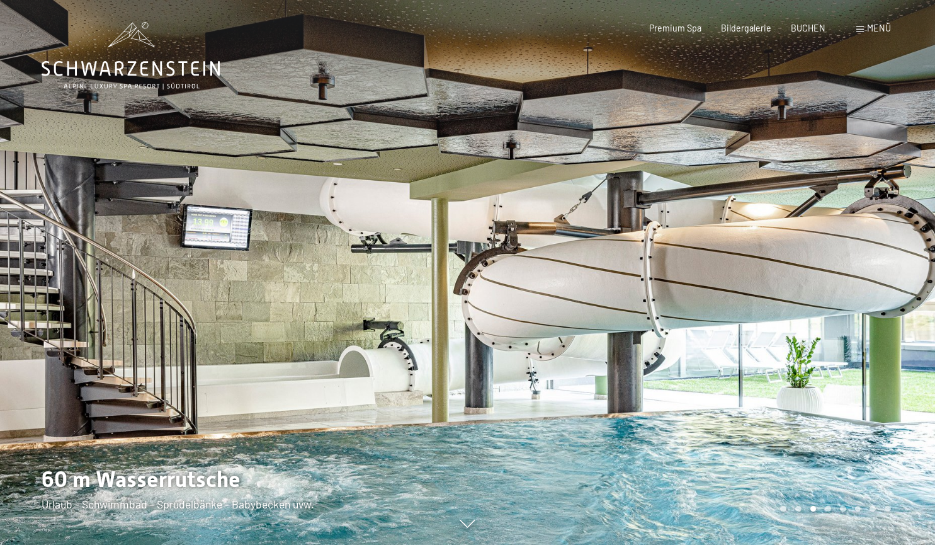
click at [161, 325] on div at bounding box center [234, 272] width 468 height 545
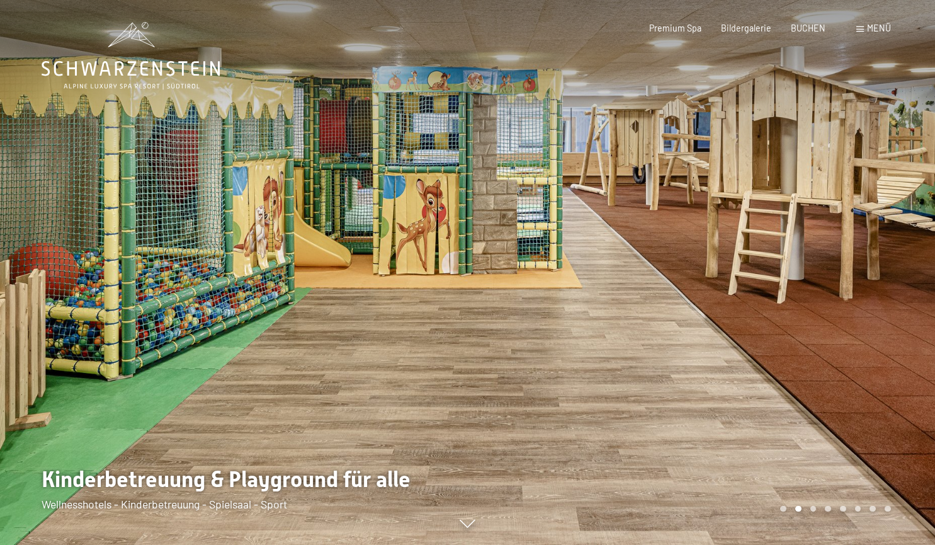
click at [750, 348] on div at bounding box center [702, 272] width 468 height 545
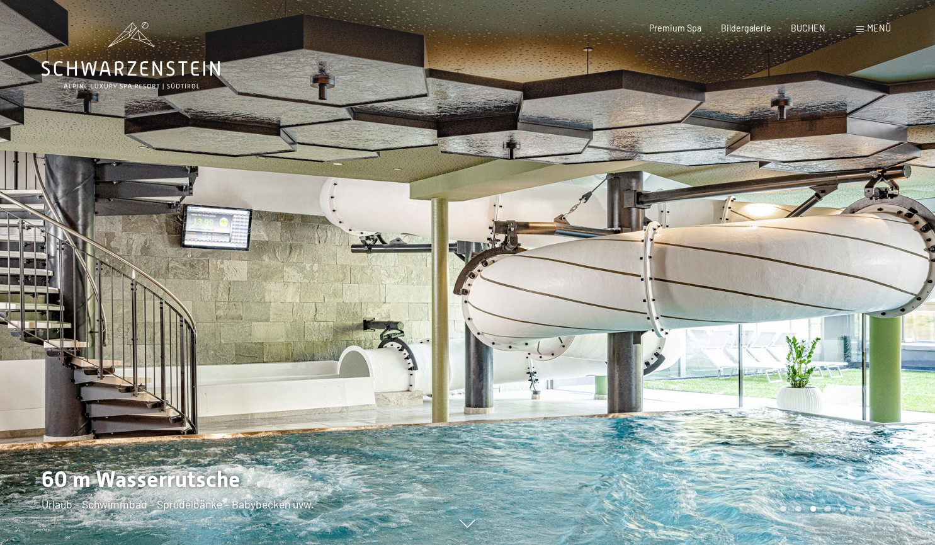
click at [785, 350] on div at bounding box center [702, 272] width 468 height 545
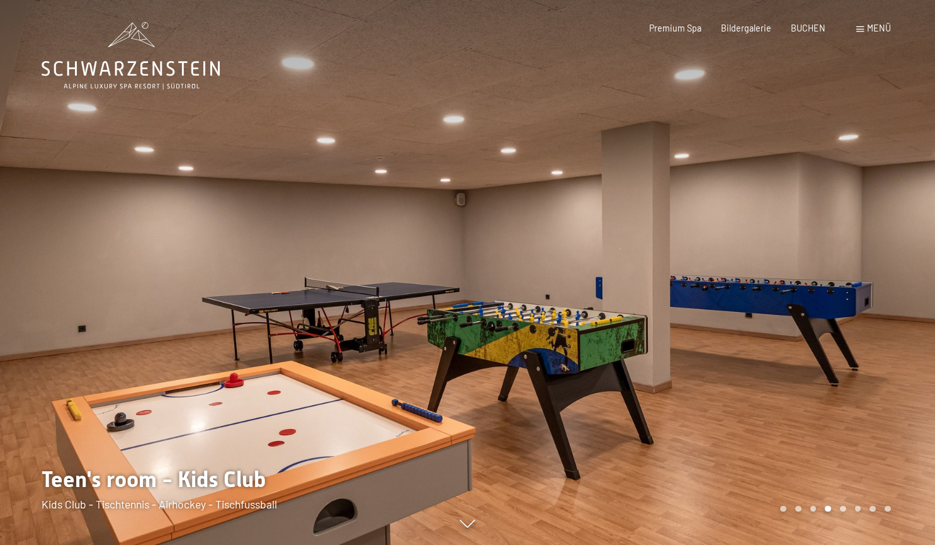
click at [772, 359] on div at bounding box center [702, 272] width 468 height 545
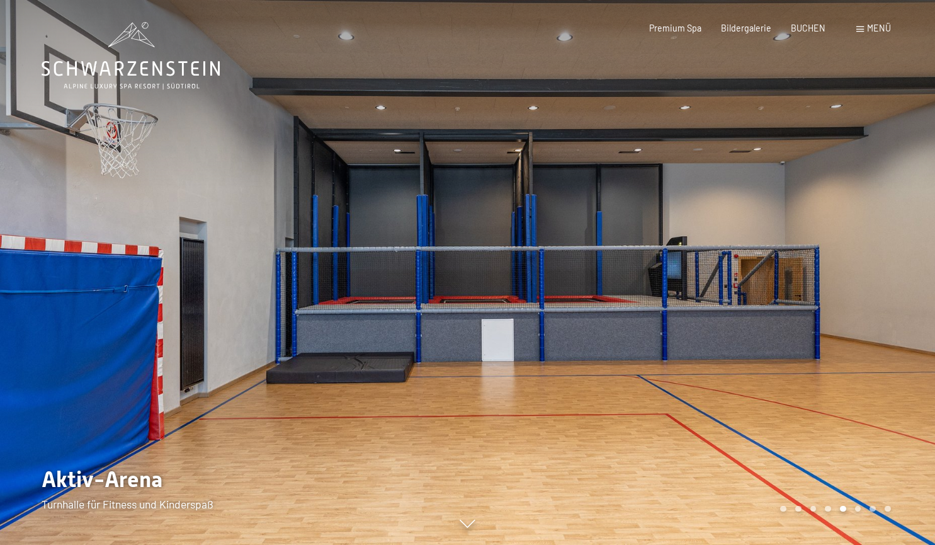
click at [772, 359] on div at bounding box center [702, 272] width 468 height 545
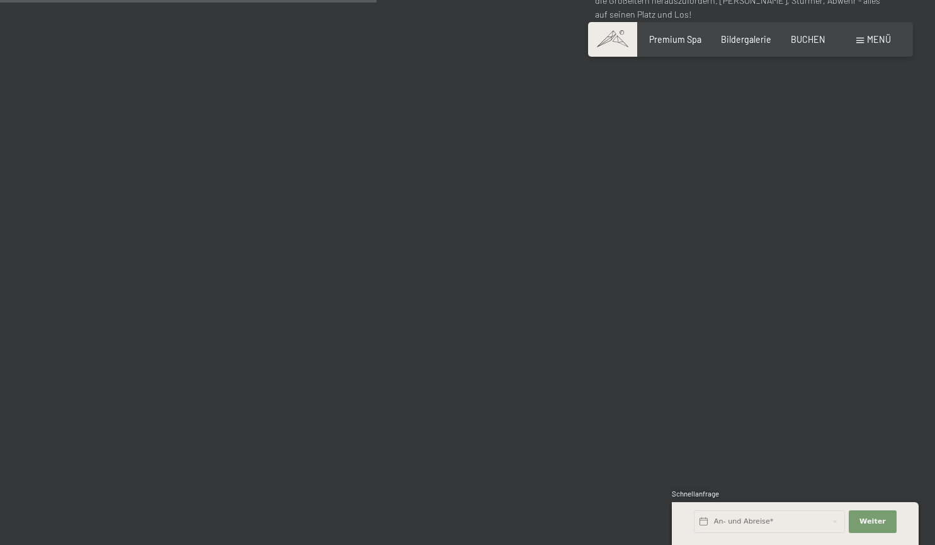
scroll to position [3274, 0]
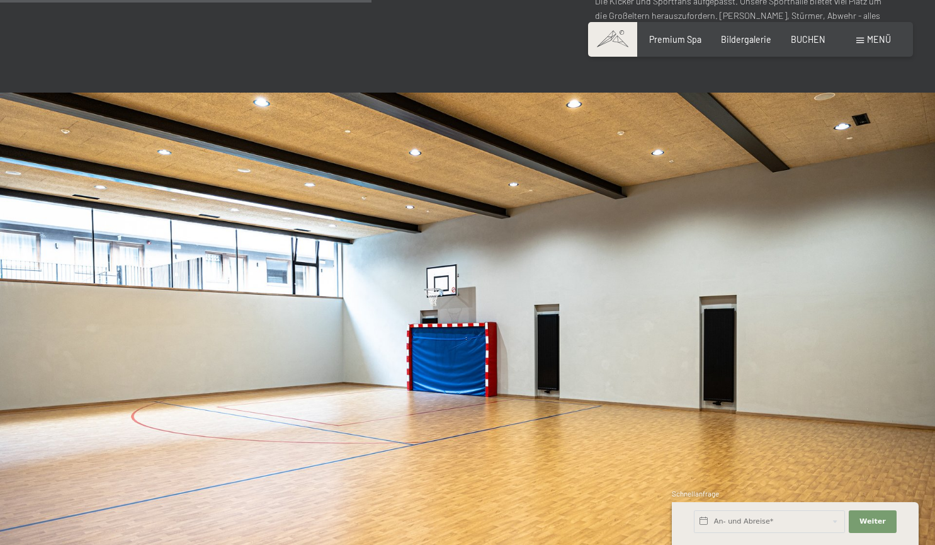
click at [231, 207] on img at bounding box center [467, 356] width 935 height 526
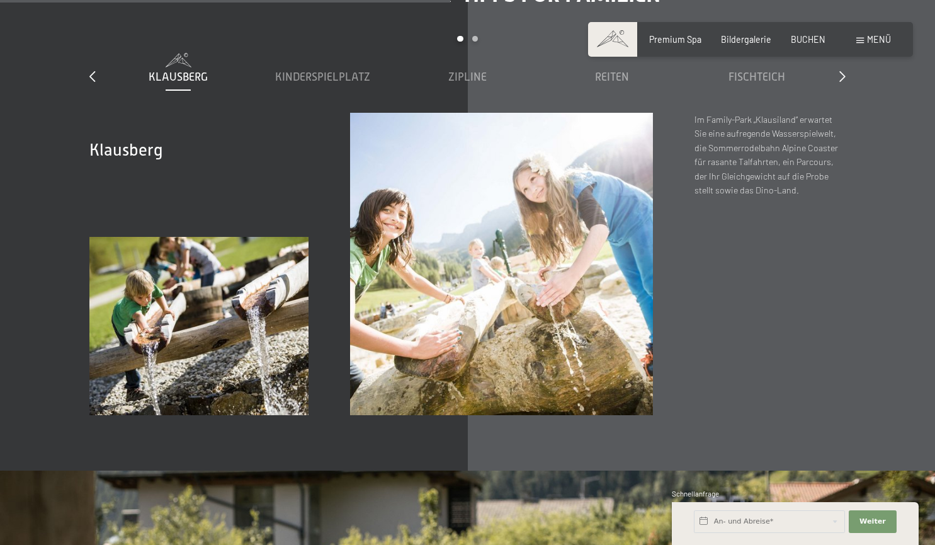
scroll to position [3777, 0]
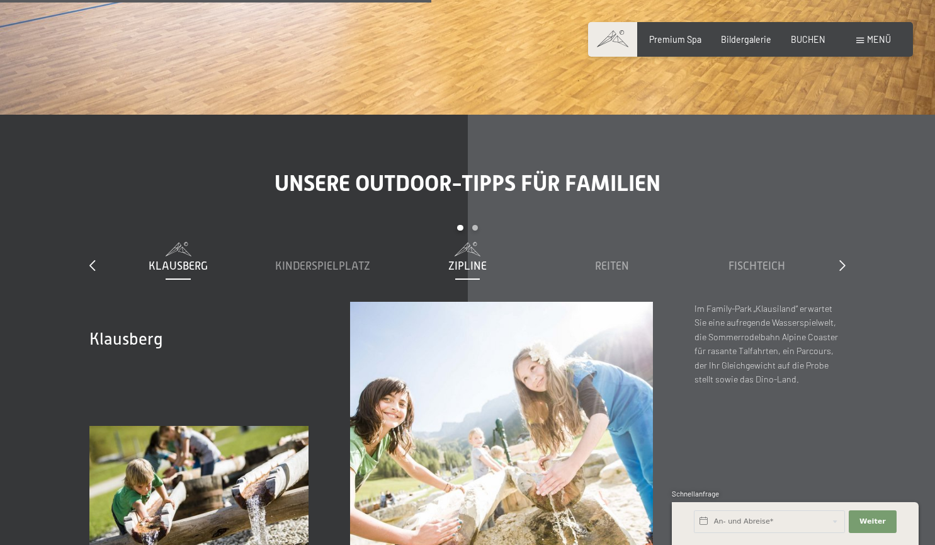
click at [473, 242] on span at bounding box center [466, 249] width 133 height 14
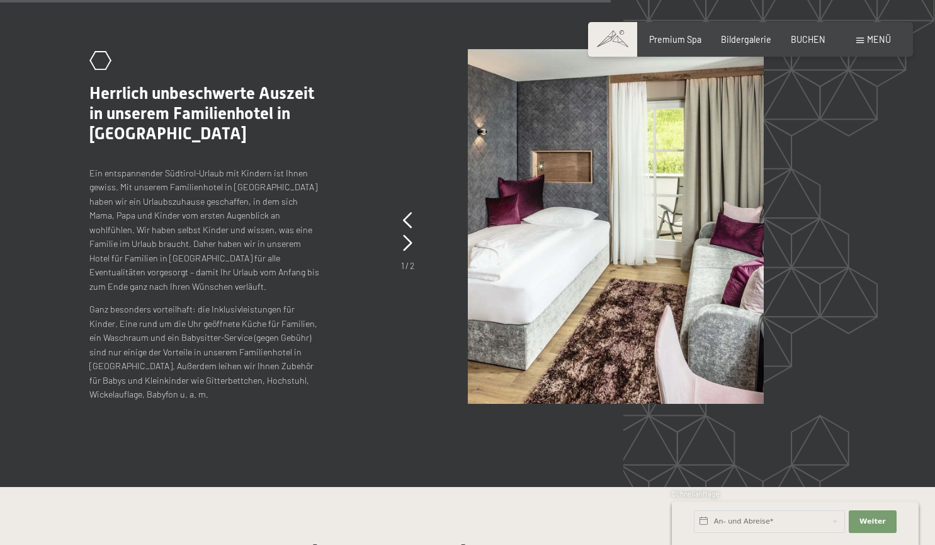
scroll to position [5351, 0]
